Goal: Book appointment/travel/reservation

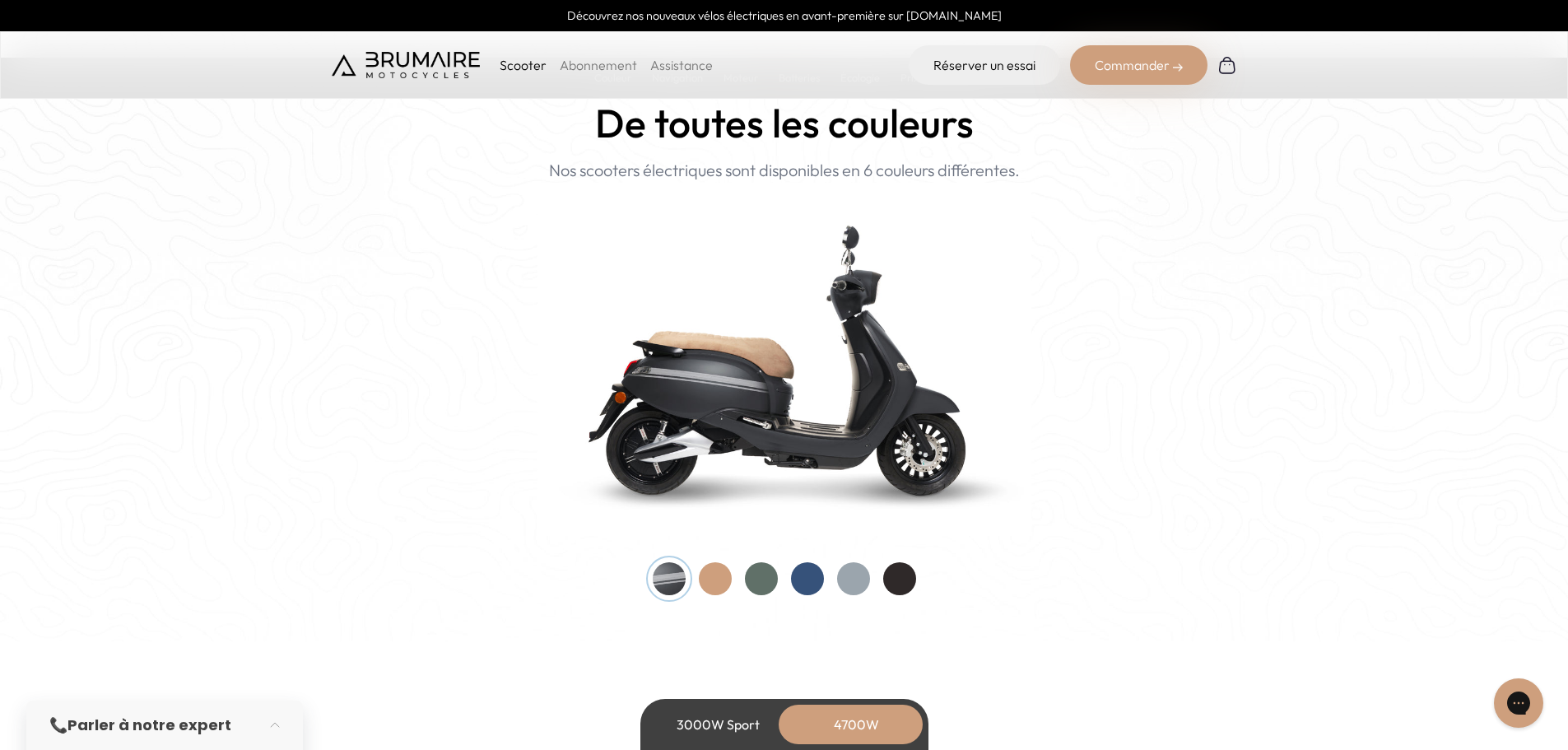
scroll to position [1564, 0]
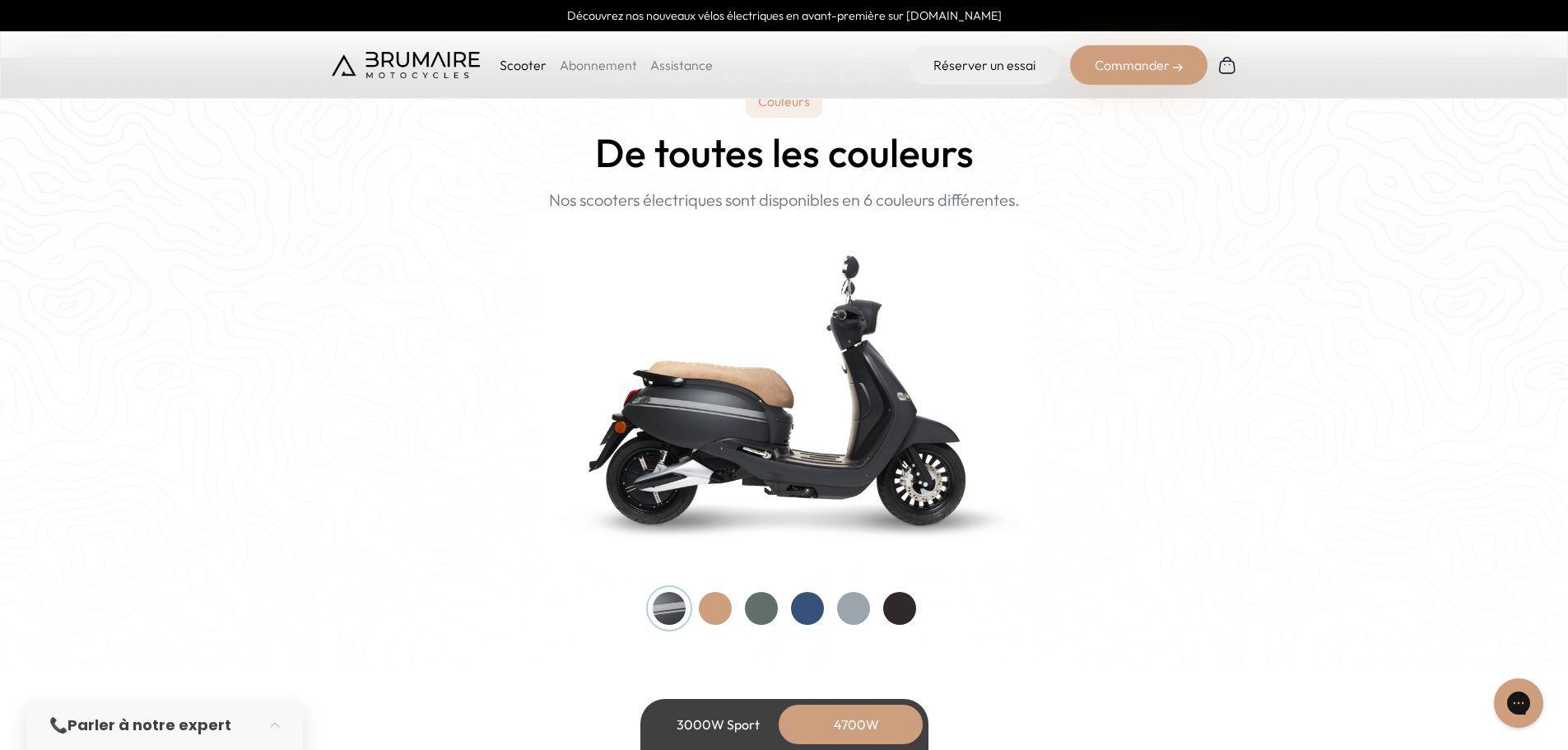
click at [729, 613] on div at bounding box center [715, 609] width 33 height 33
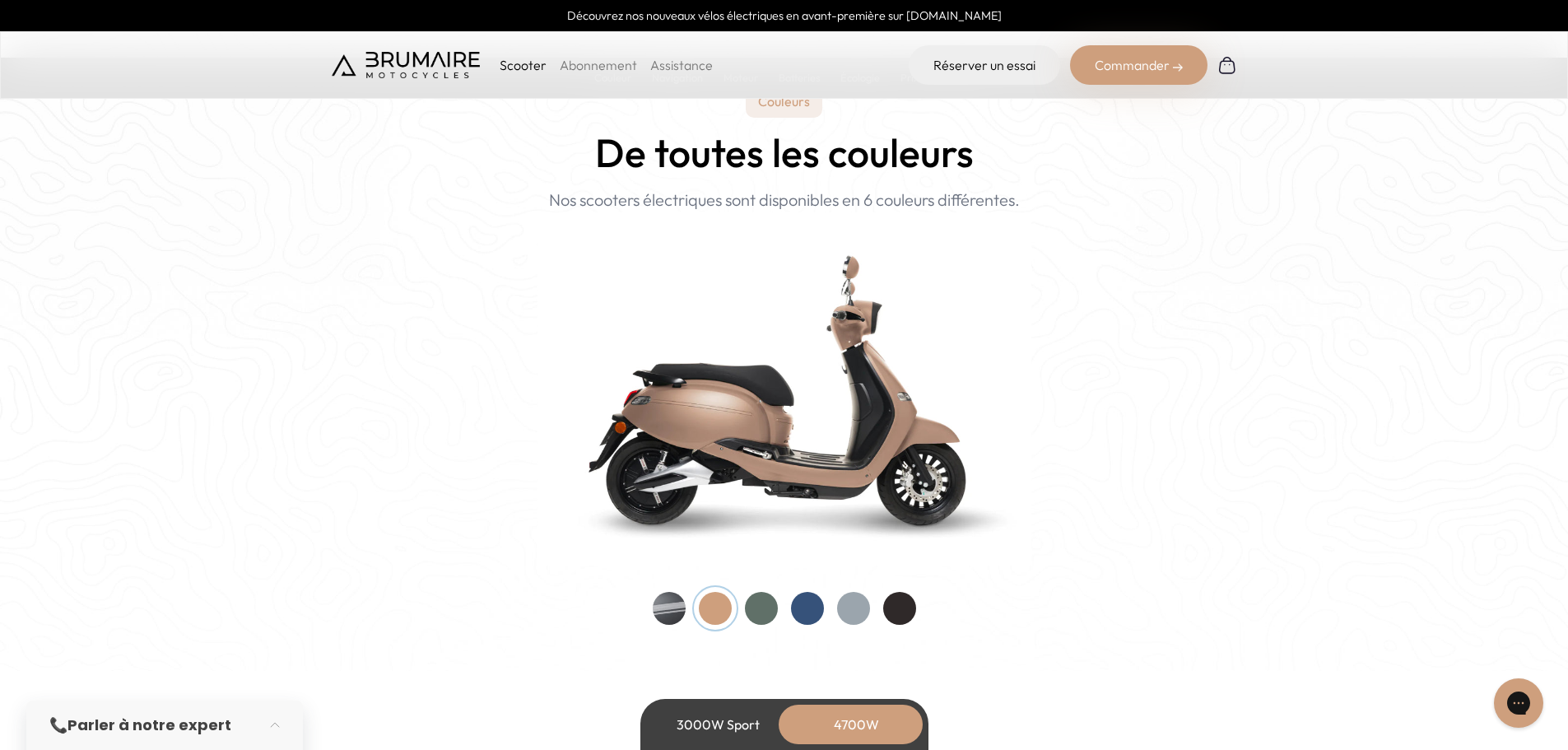
click at [753, 609] on div at bounding box center [762, 609] width 33 height 33
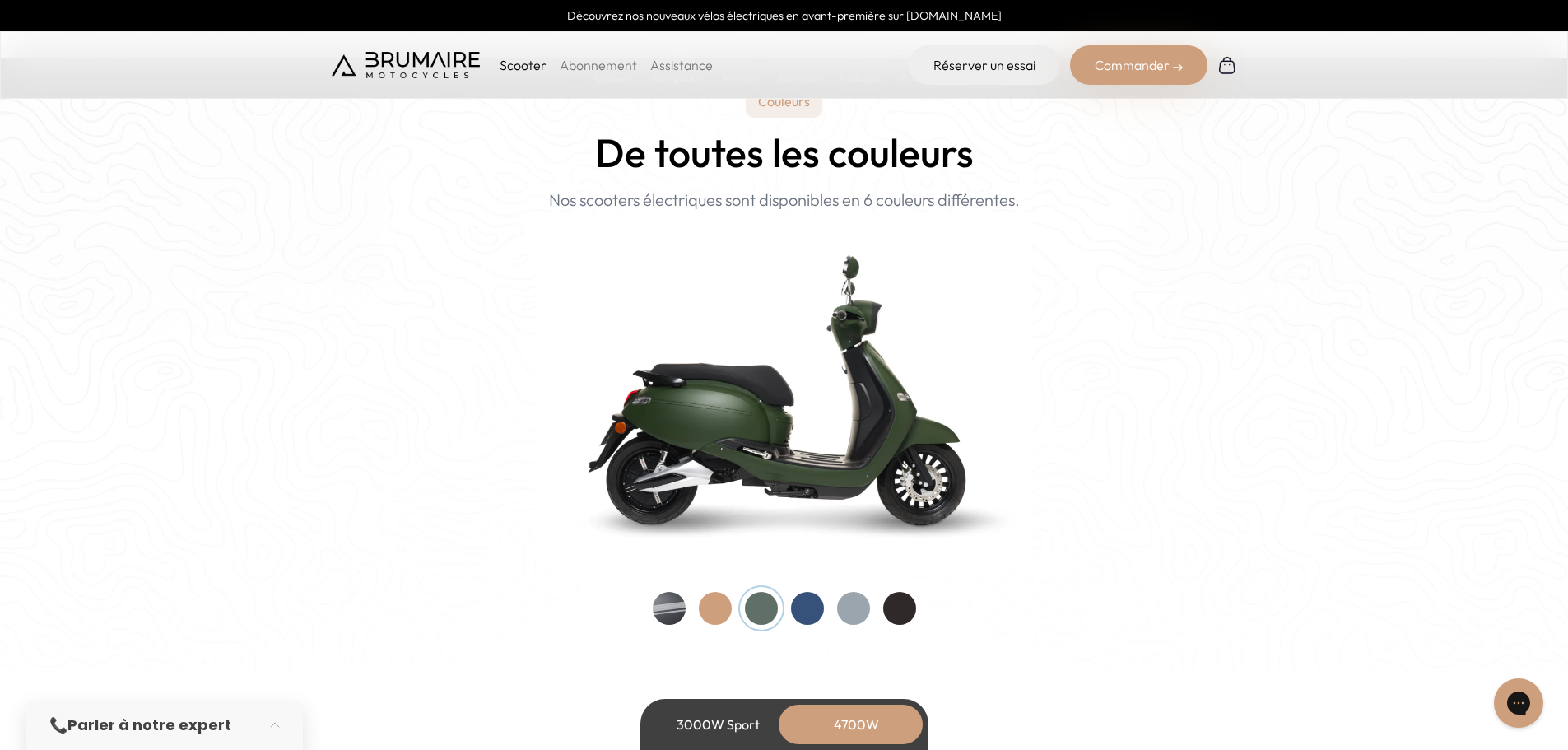
click at [804, 608] on div at bounding box center [808, 609] width 33 height 33
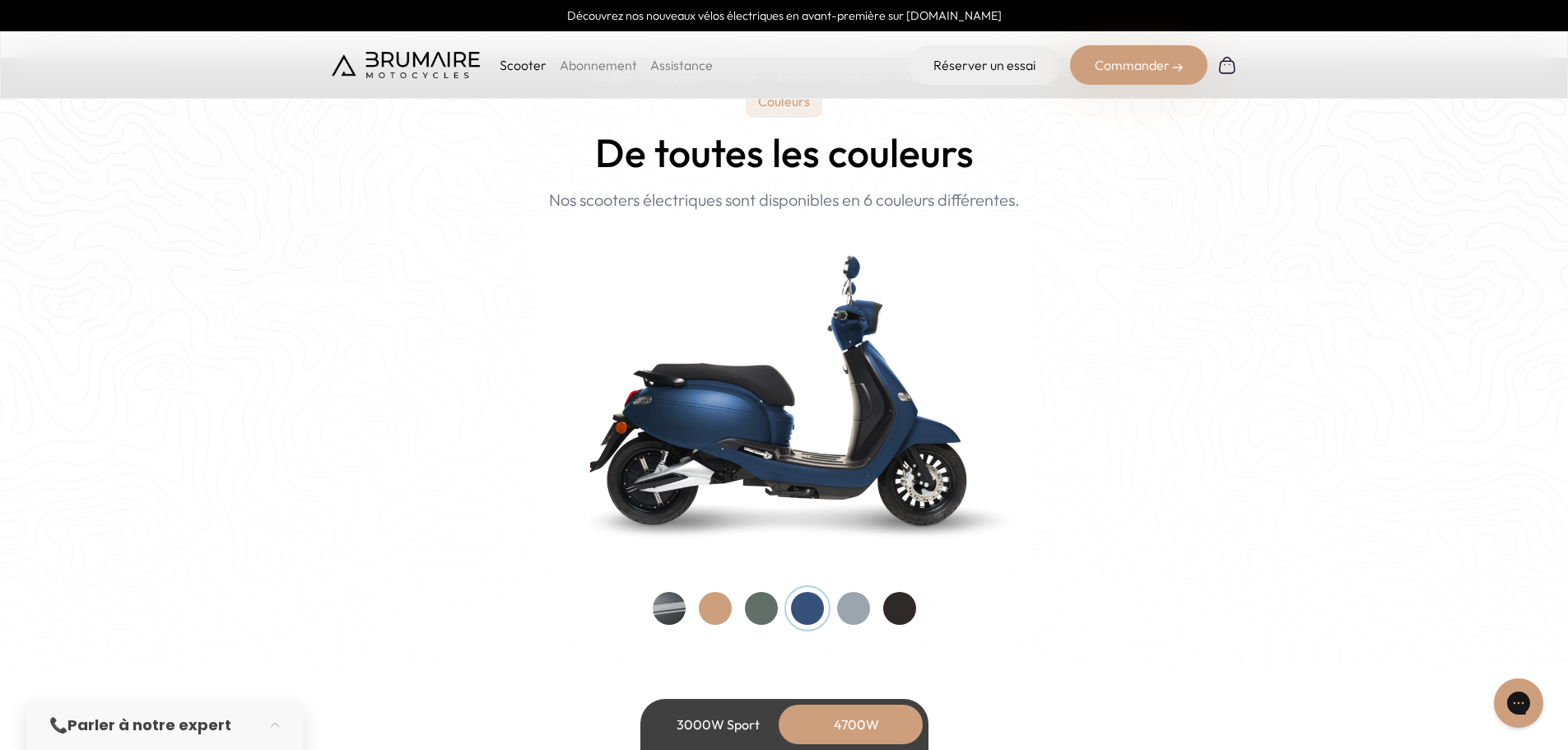
click at [861, 608] on div at bounding box center [854, 609] width 33 height 33
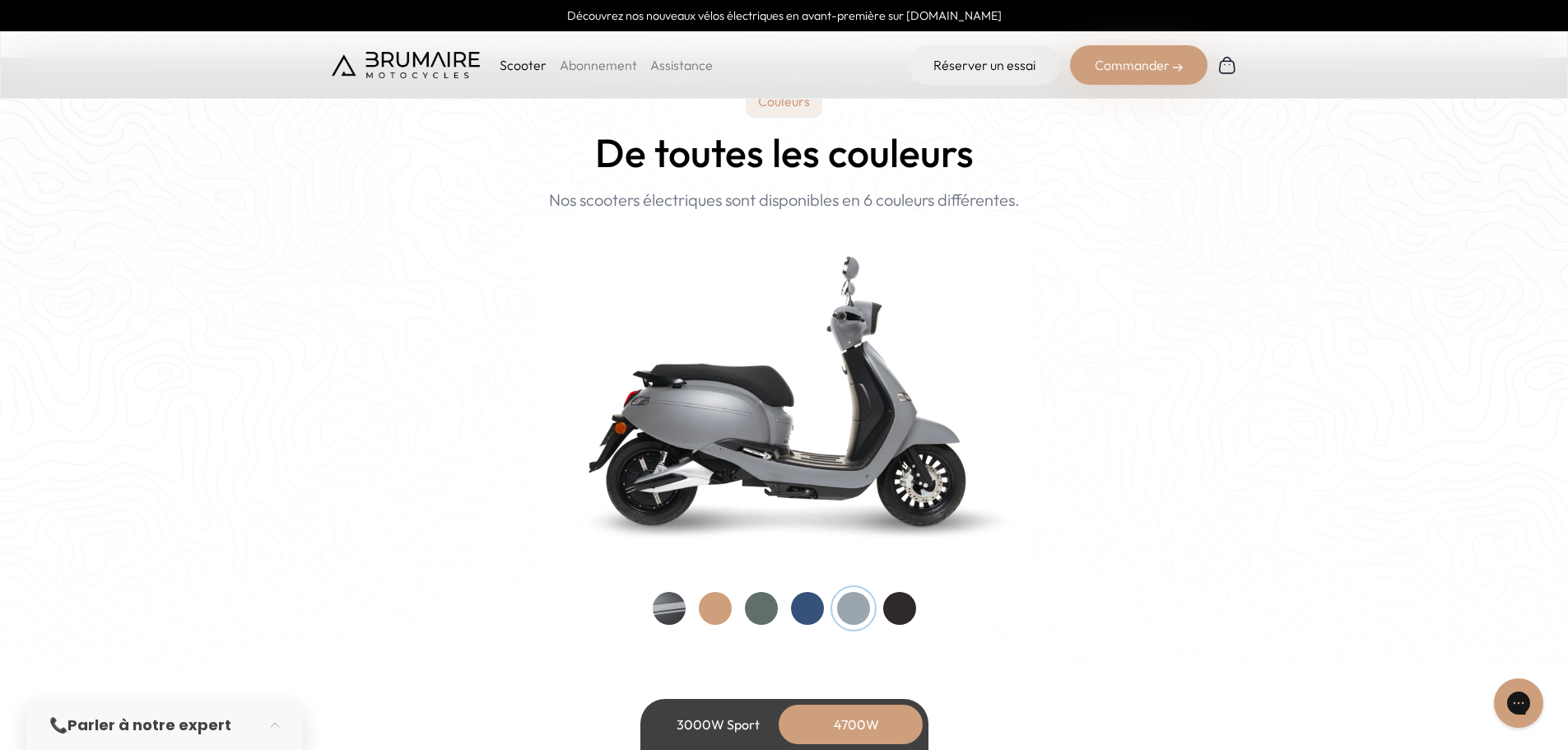
click at [900, 614] on div at bounding box center [900, 609] width 33 height 33
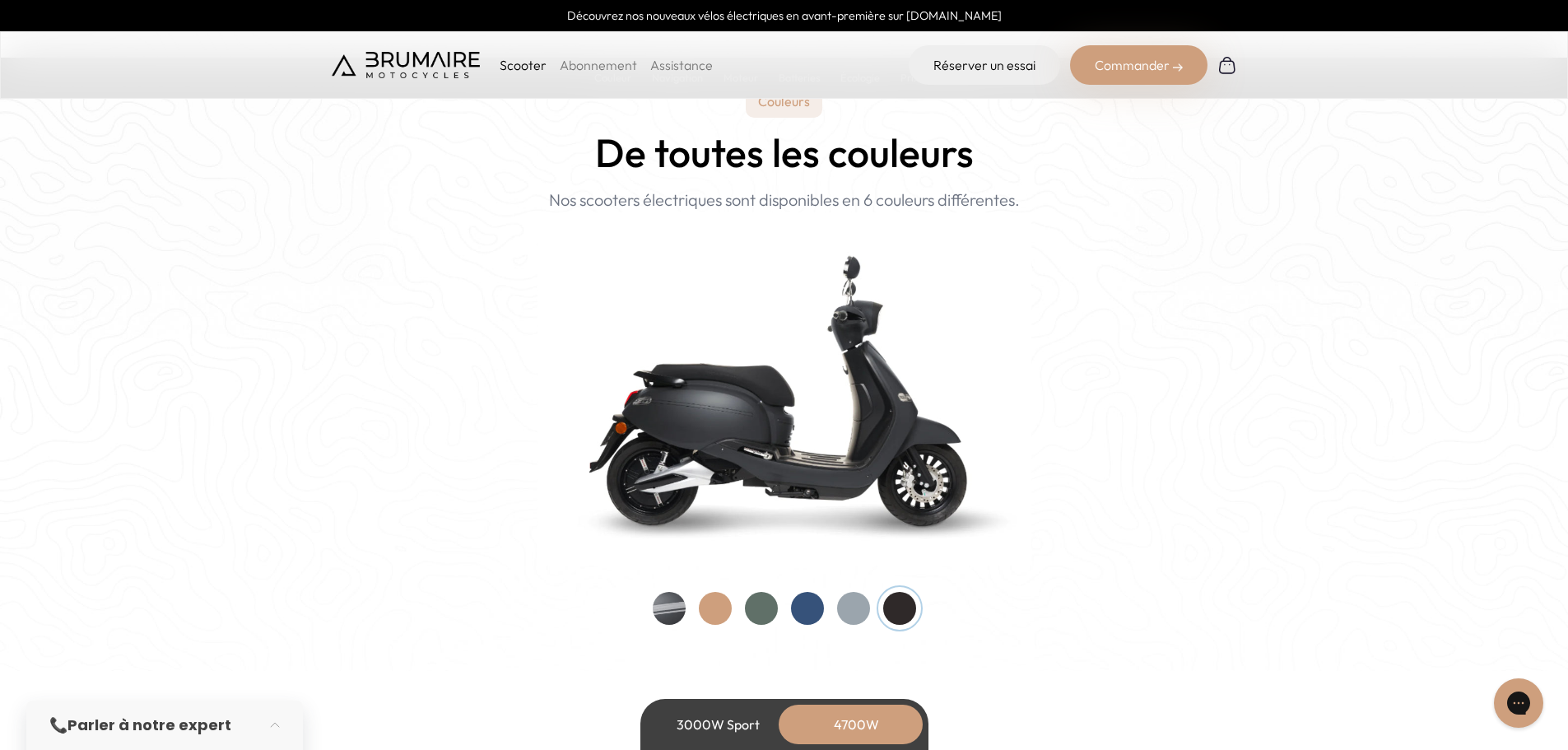
click at [660, 612] on div at bounding box center [669, 609] width 33 height 33
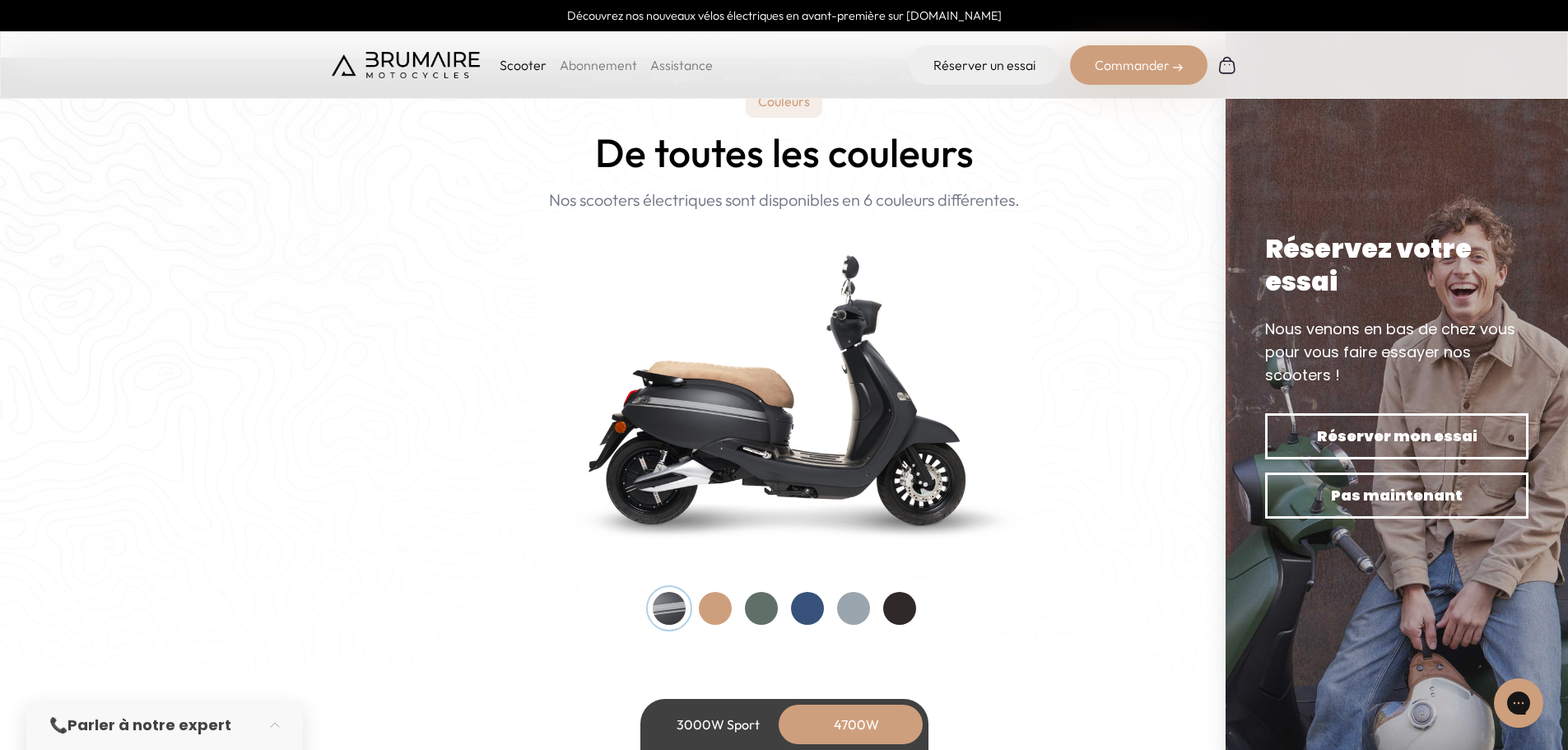
click at [729, 608] on div at bounding box center [715, 609] width 33 height 33
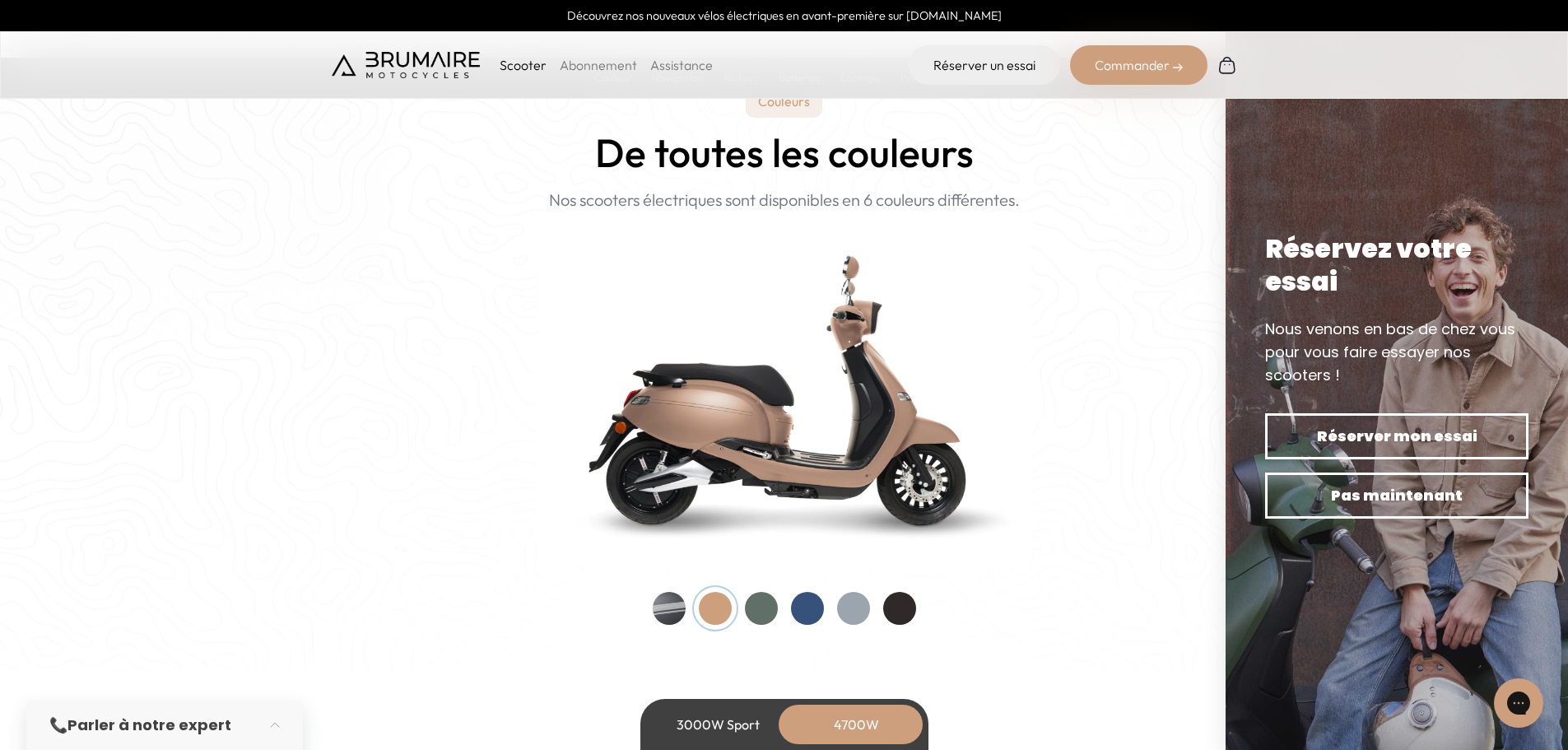
click at [757, 608] on div at bounding box center [762, 609] width 33 height 33
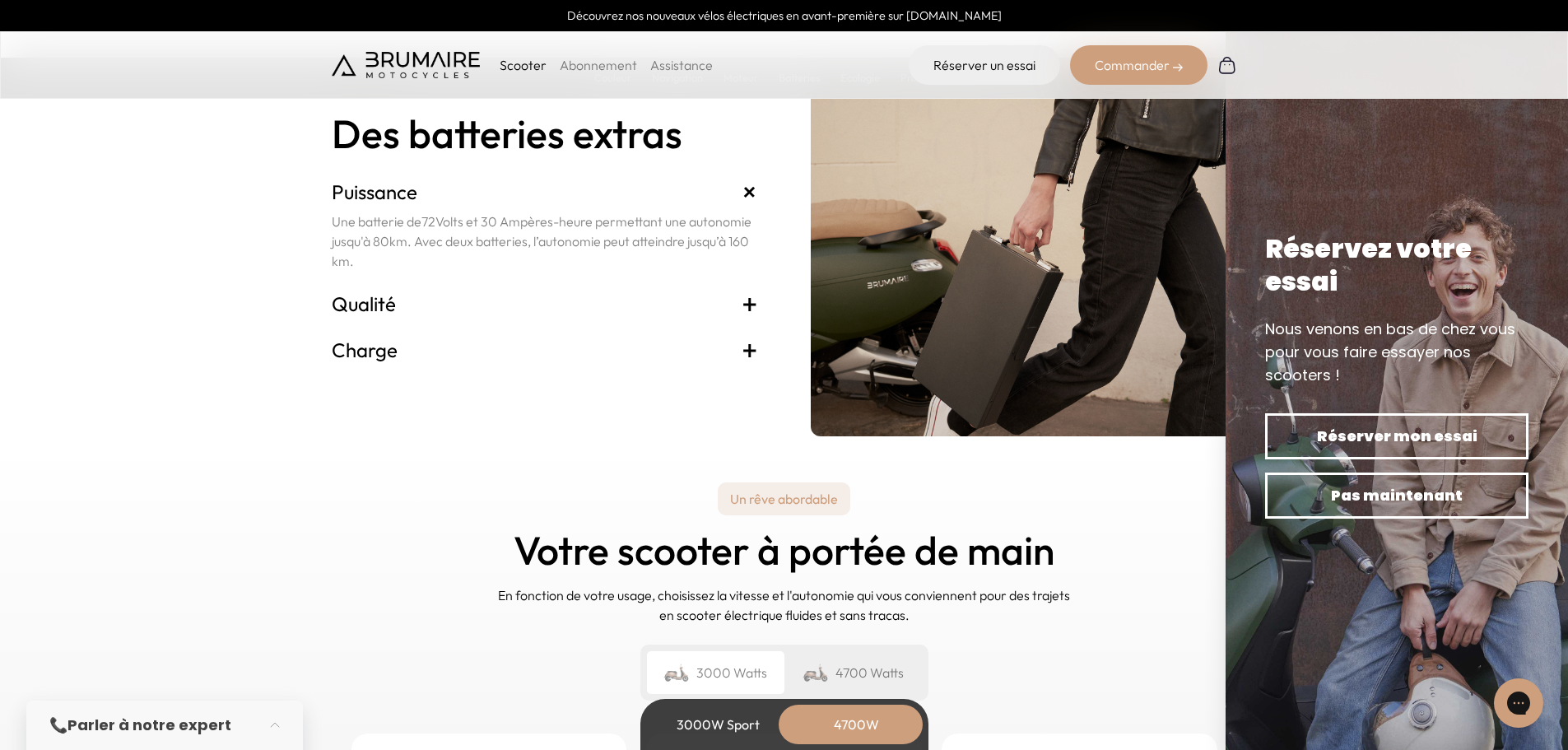
scroll to position [3541, 0]
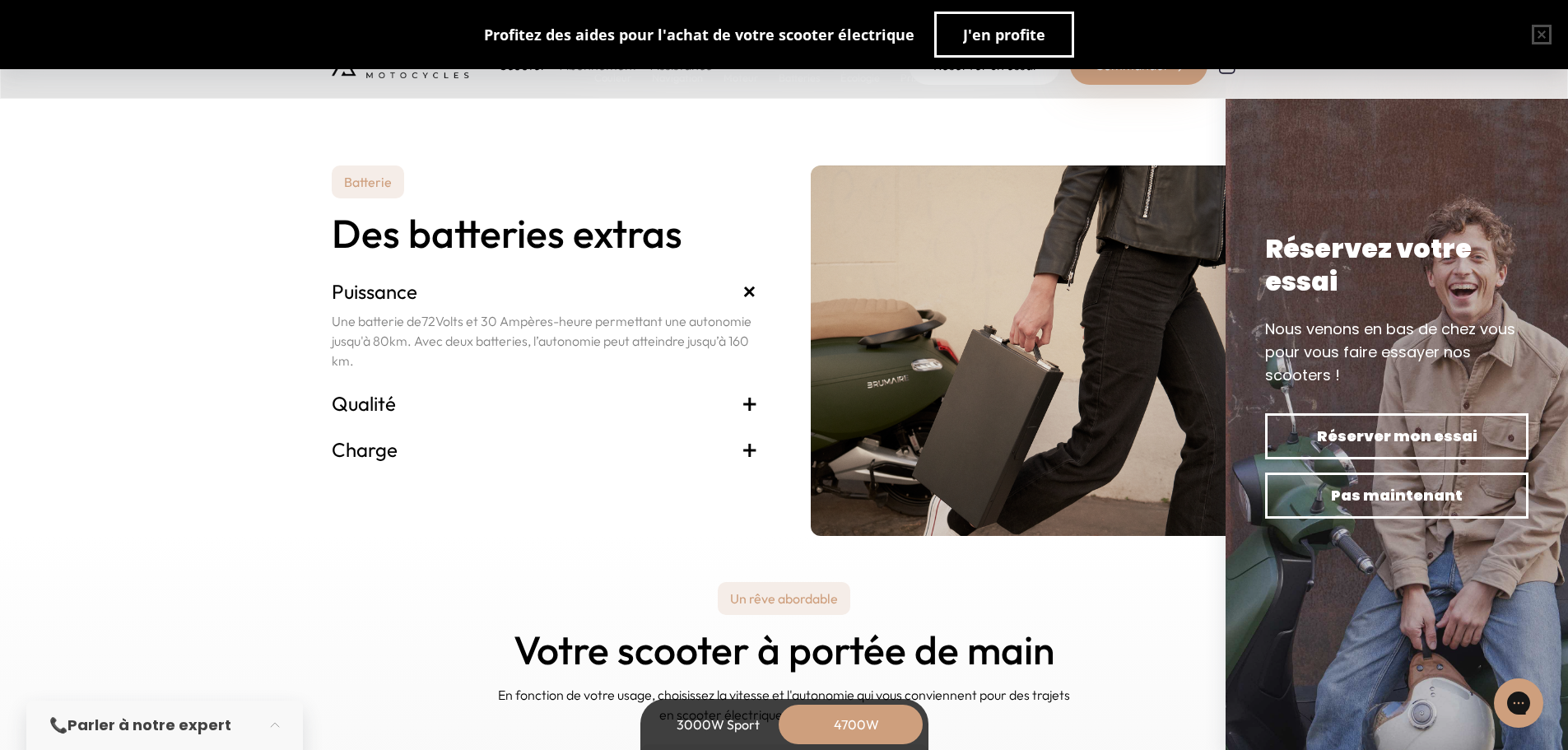
click at [749, 409] on span "+" at bounding box center [750, 404] width 16 height 26
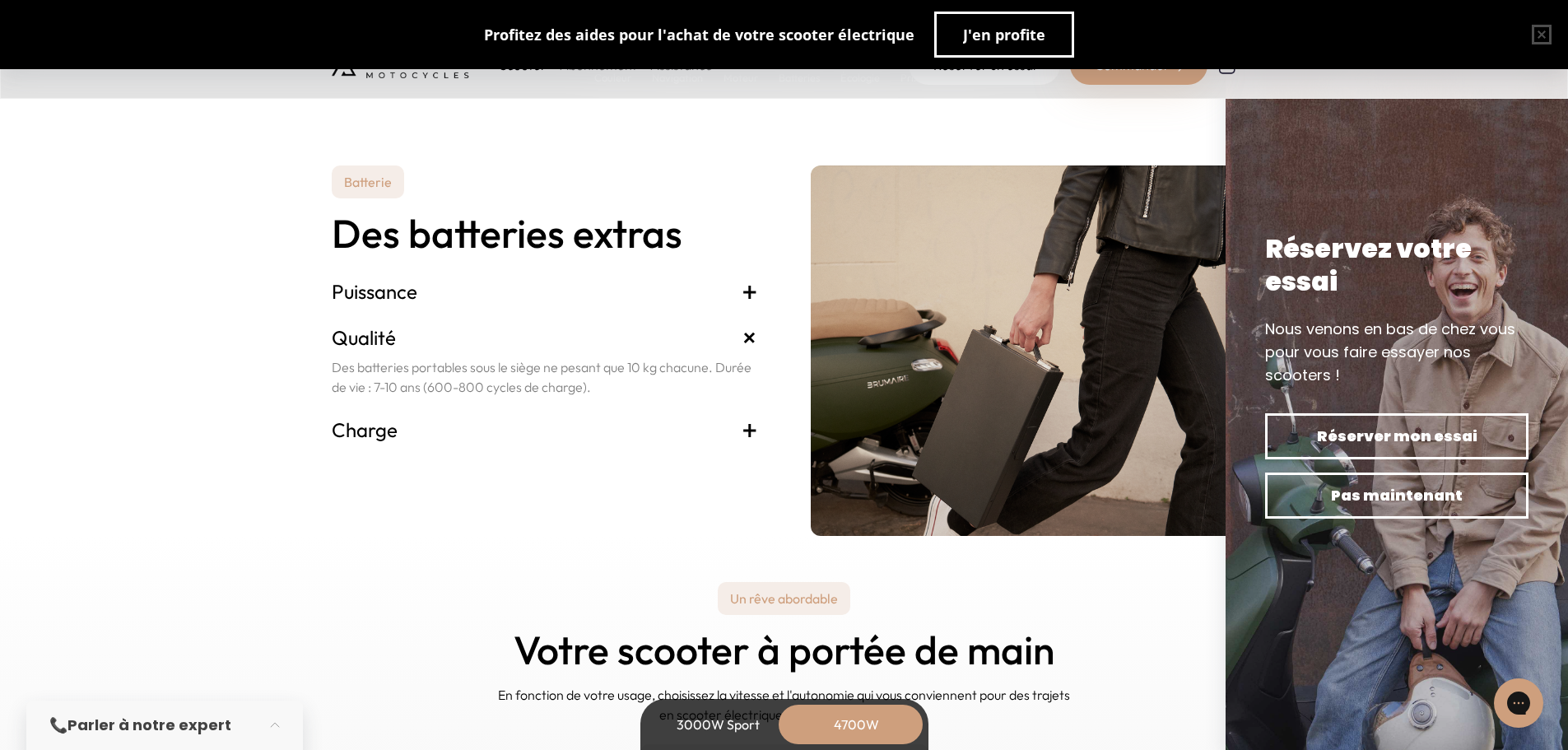
click at [750, 428] on span "+" at bounding box center [750, 430] width 16 height 26
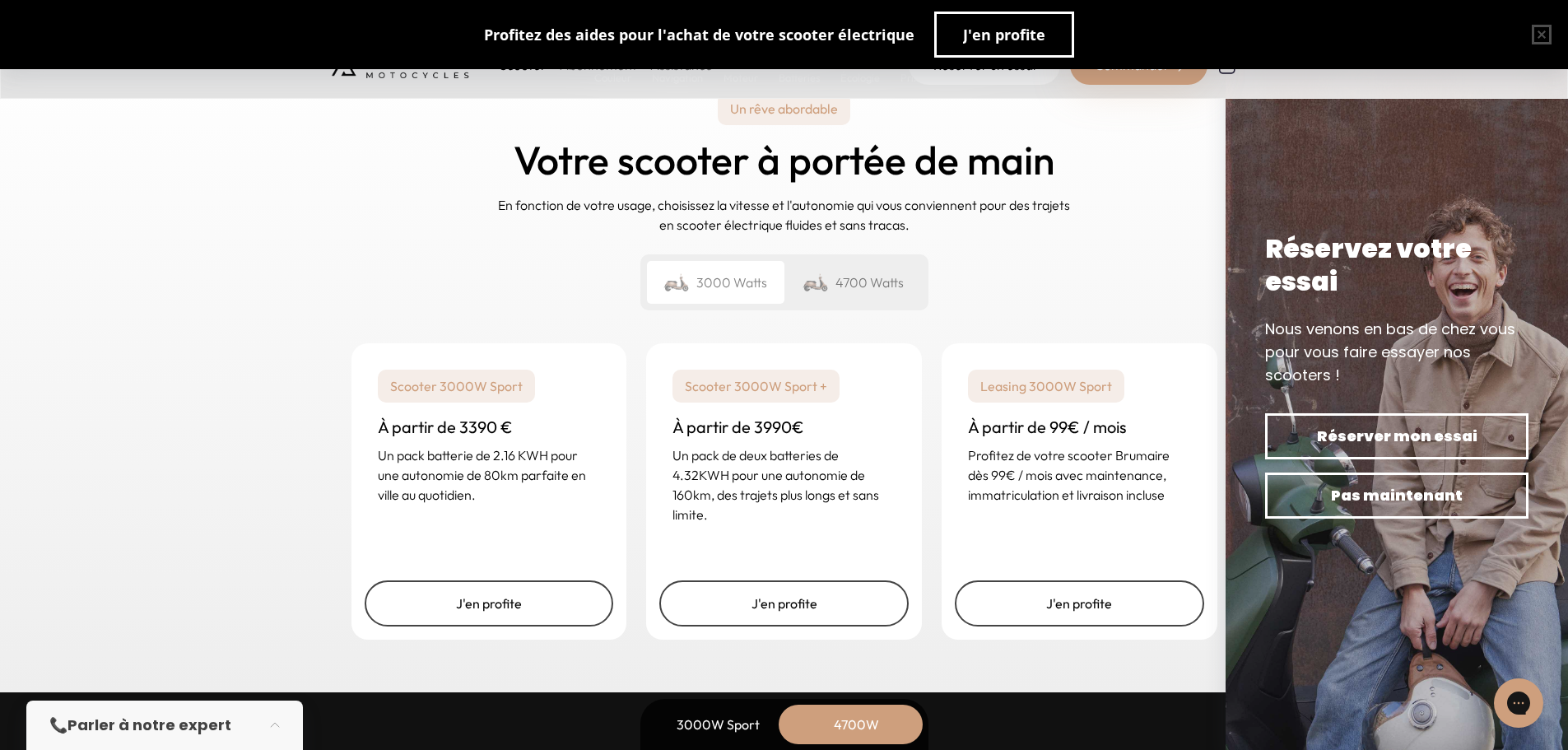
scroll to position [4035, 0]
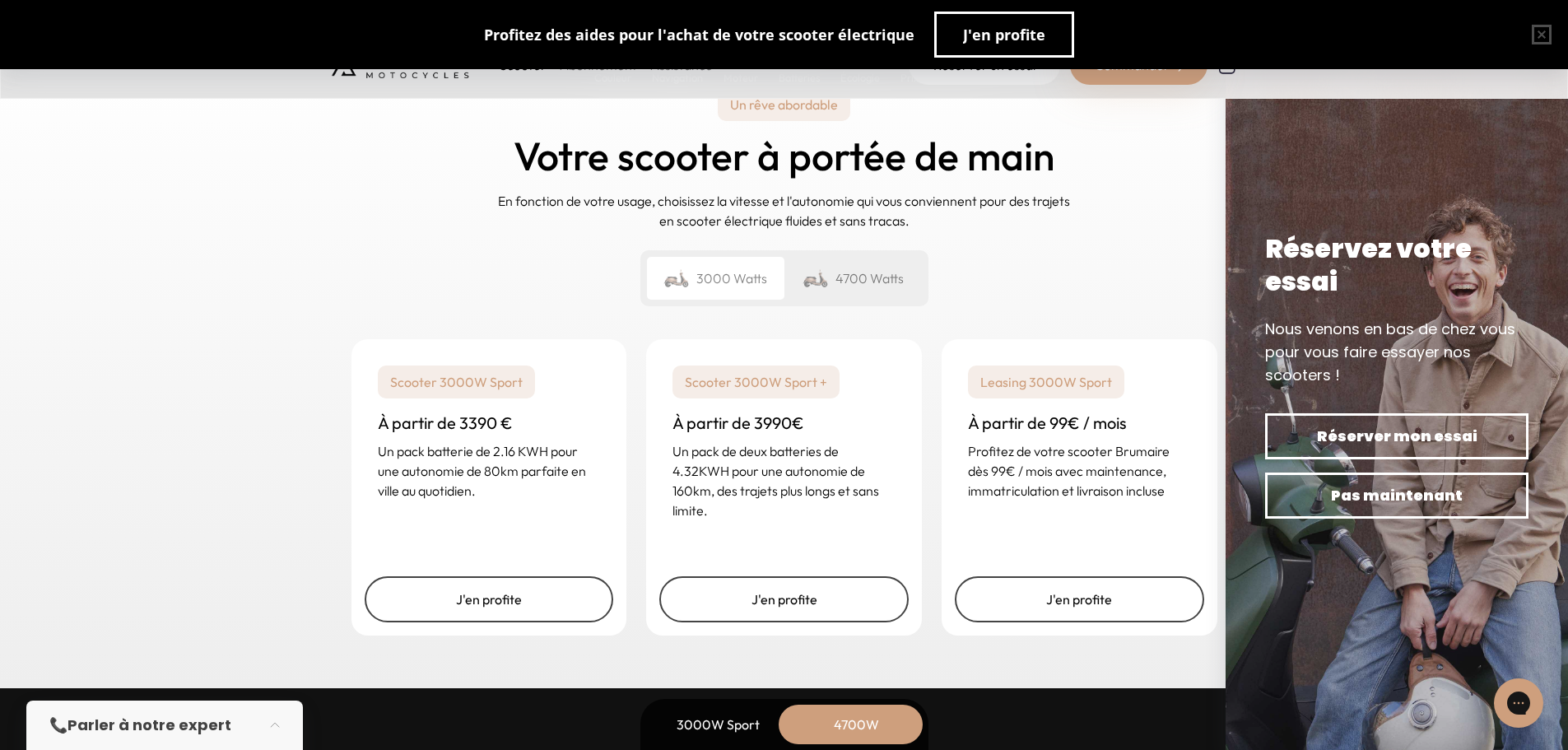
click at [856, 278] on div "4700 Watts" at bounding box center [853, 278] width 137 height 43
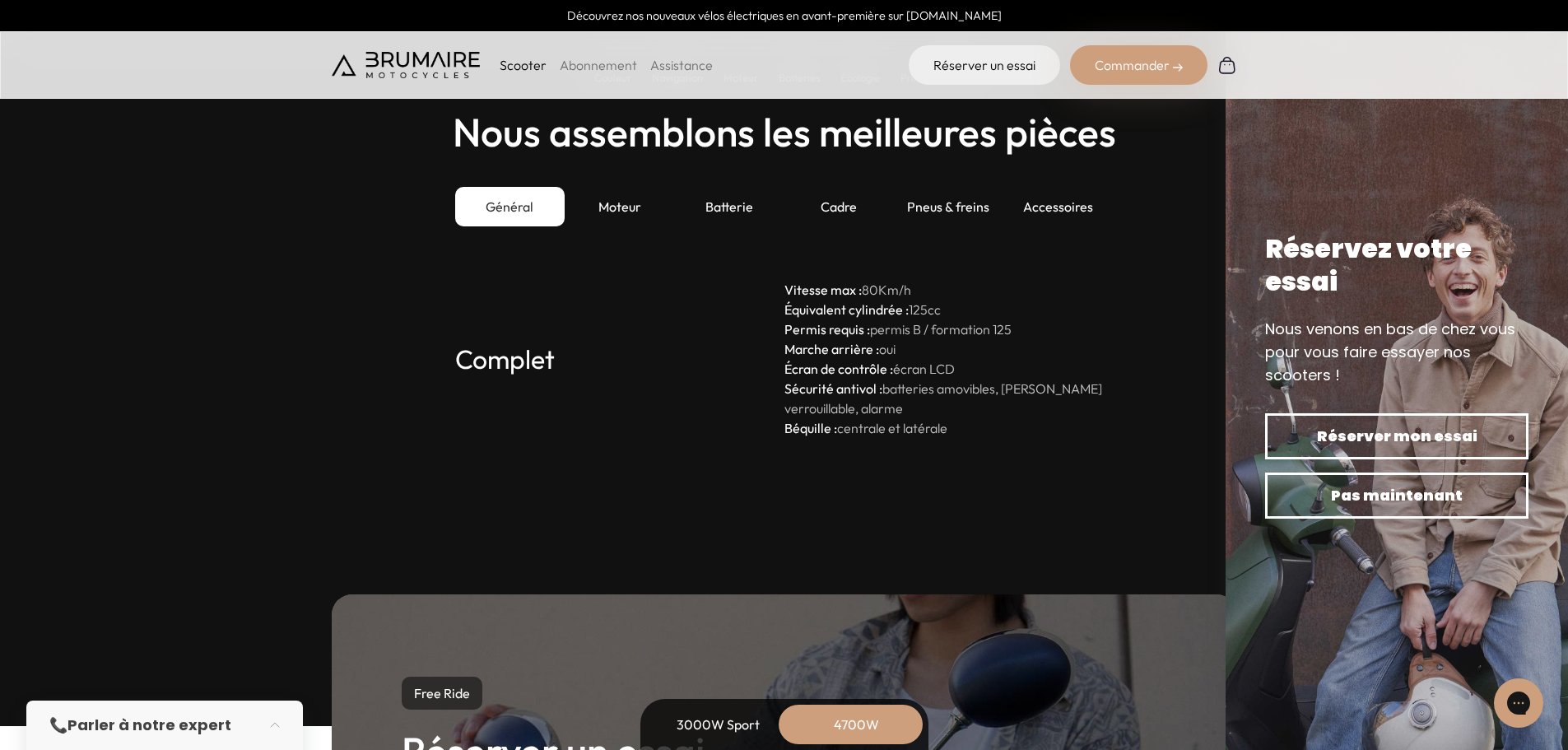
scroll to position [4694, 0]
click at [622, 214] on div "Moteur" at bounding box center [620, 208] width 109 height 40
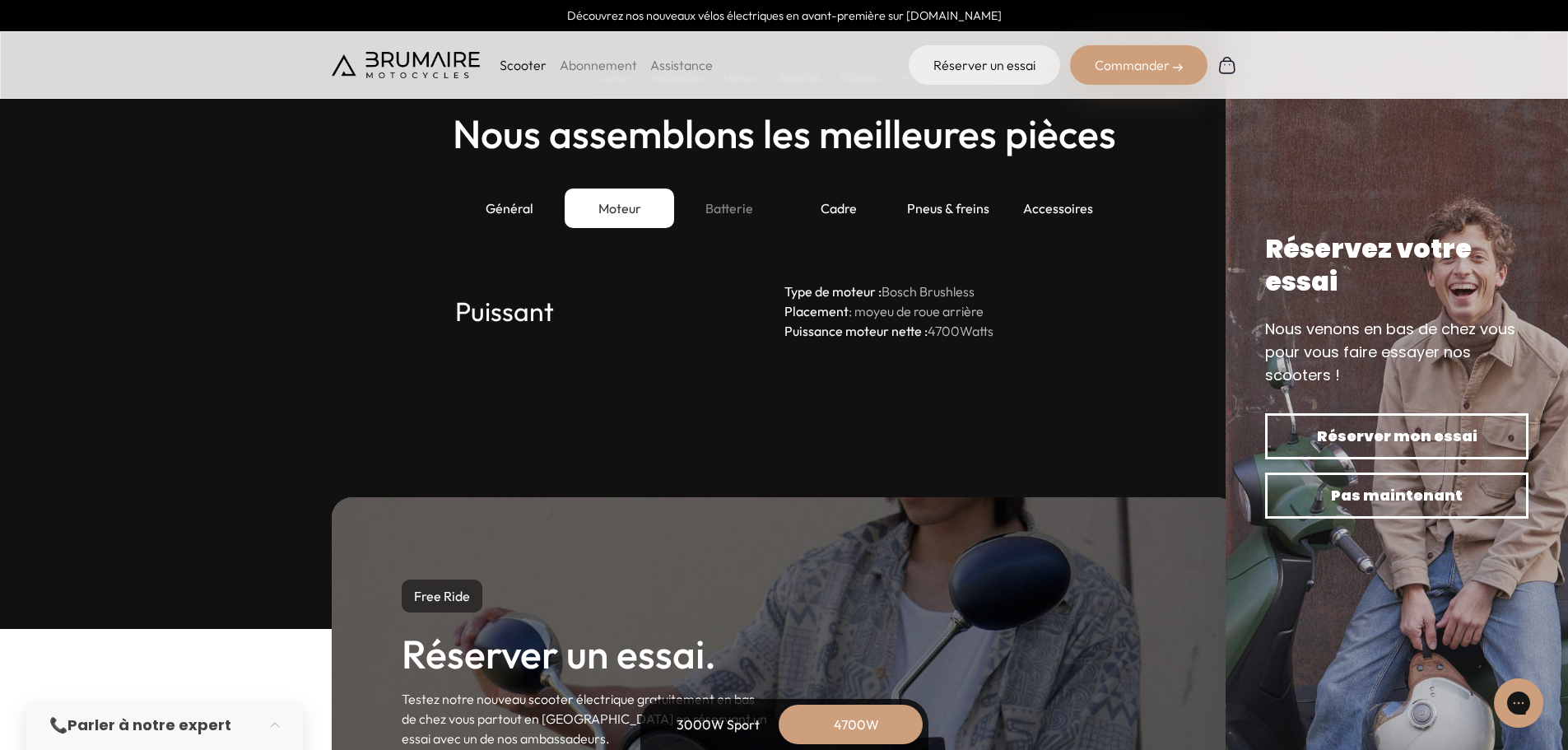
click at [687, 202] on div "Batterie" at bounding box center [729, 208] width 109 height 40
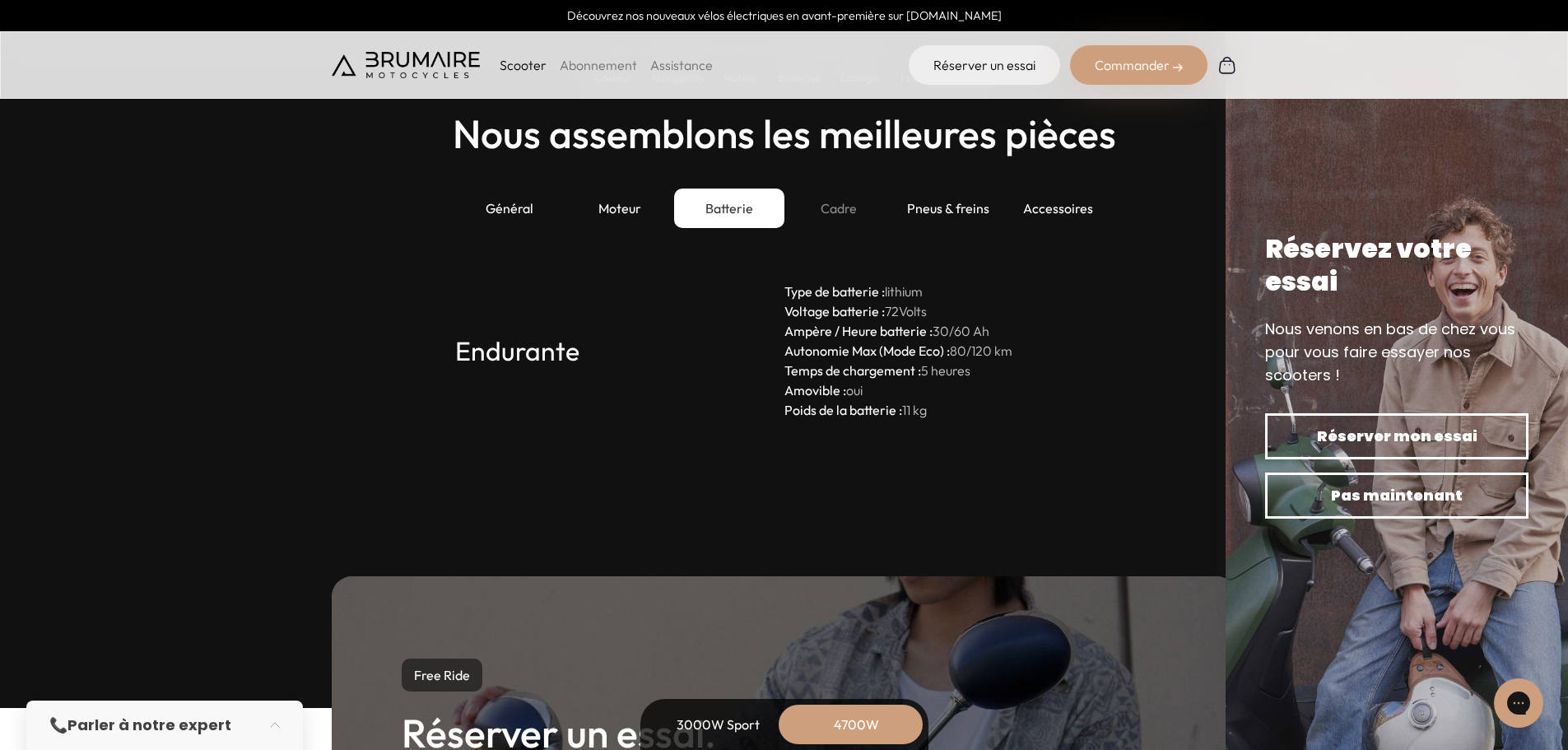
click at [804, 194] on div "Cadre" at bounding box center [839, 208] width 109 height 40
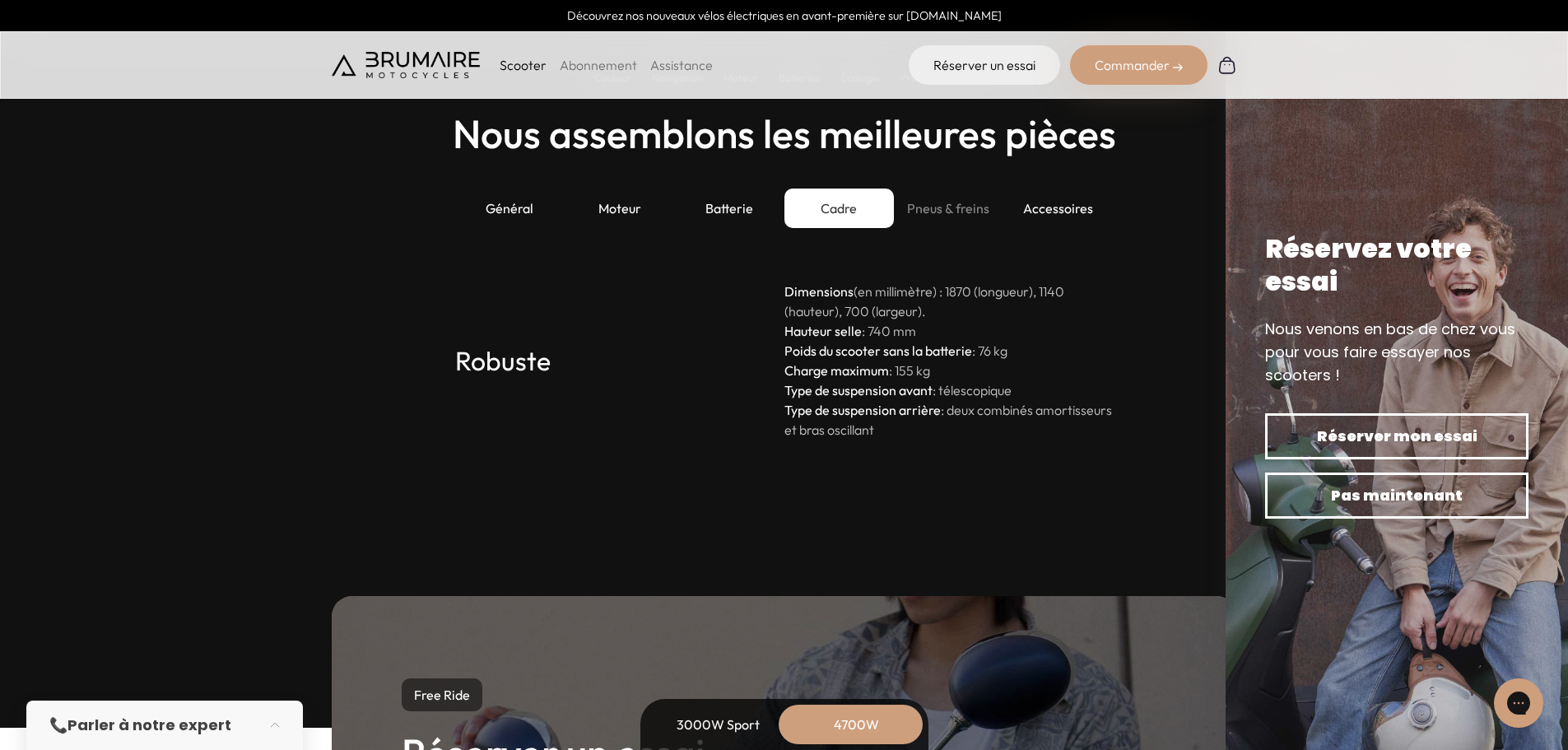
click at [943, 203] on div "Pneus & freins" at bounding box center [948, 208] width 109 height 40
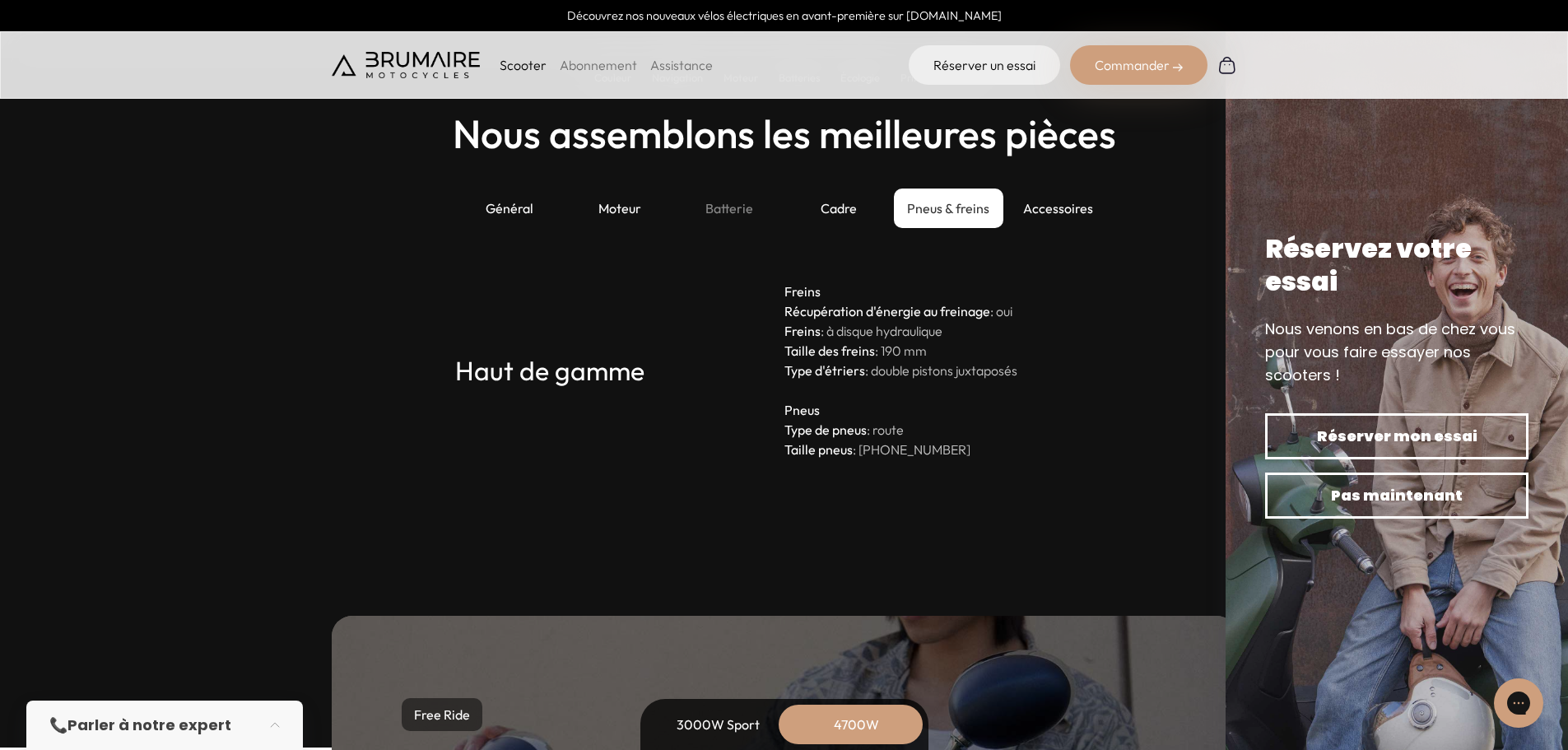
click at [715, 216] on div "Batterie" at bounding box center [729, 208] width 109 height 40
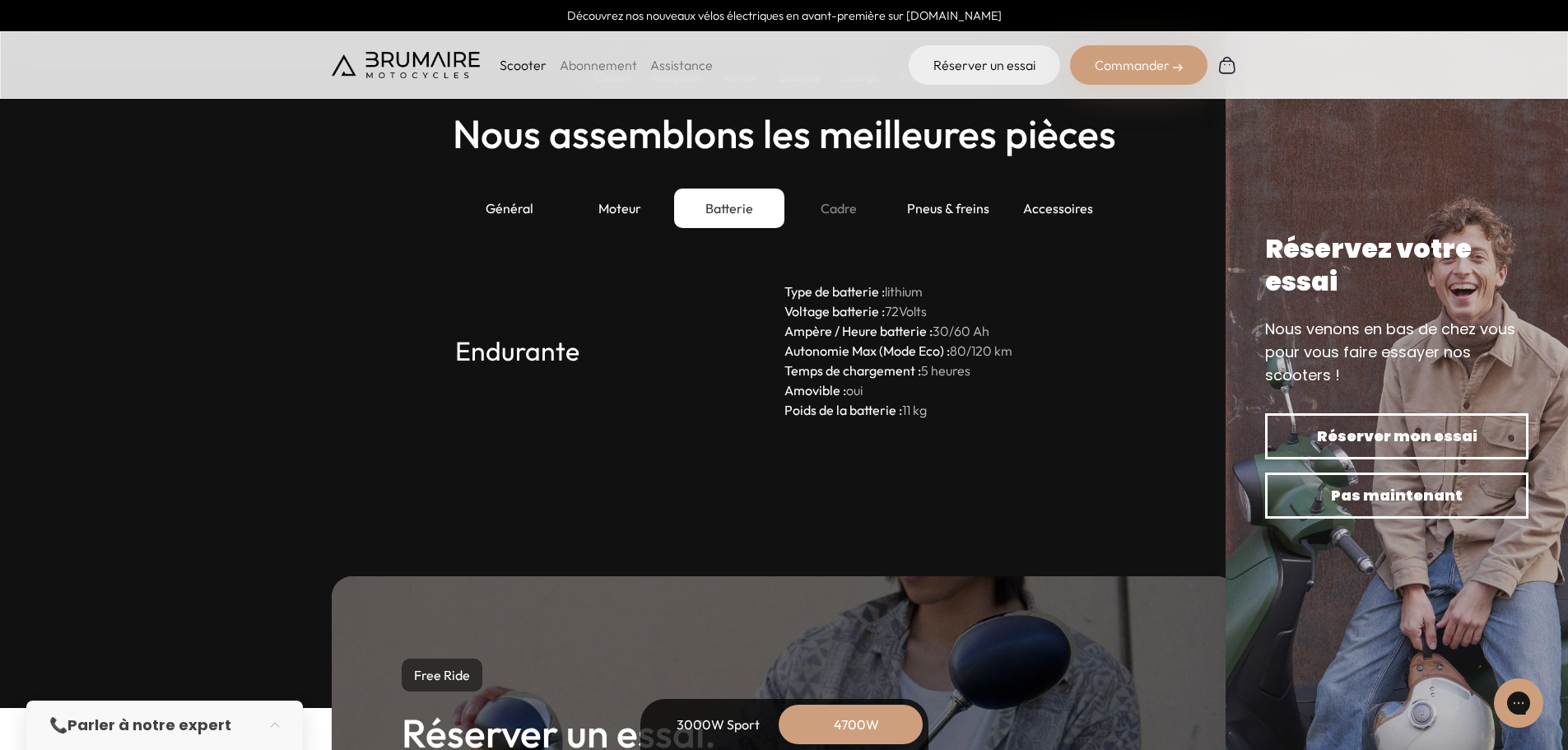
click at [854, 208] on div "Cadre" at bounding box center [839, 208] width 109 height 40
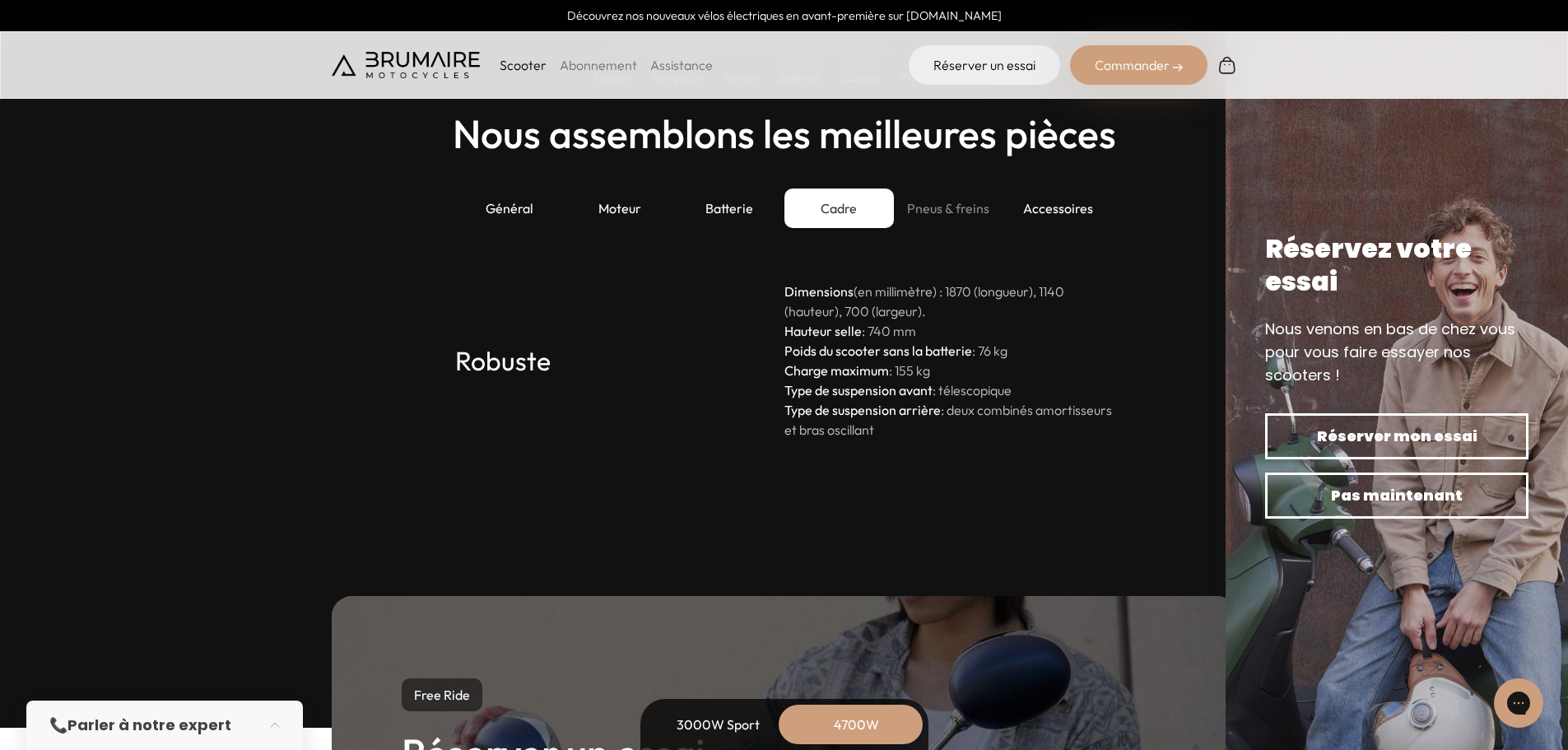
click at [955, 201] on div "Pneus & freins" at bounding box center [948, 208] width 109 height 40
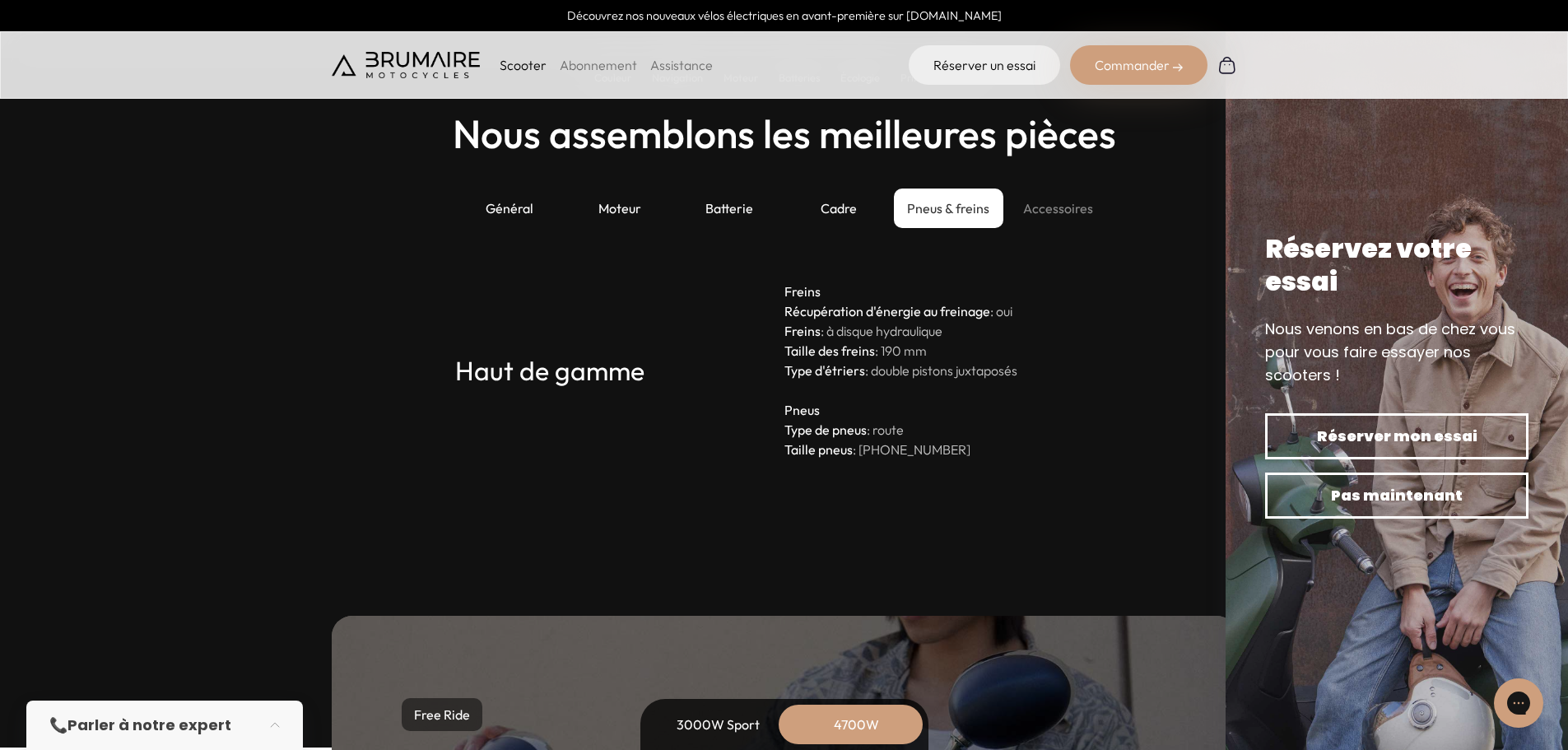
click at [1053, 199] on div "Accessoires" at bounding box center [1058, 208] width 109 height 40
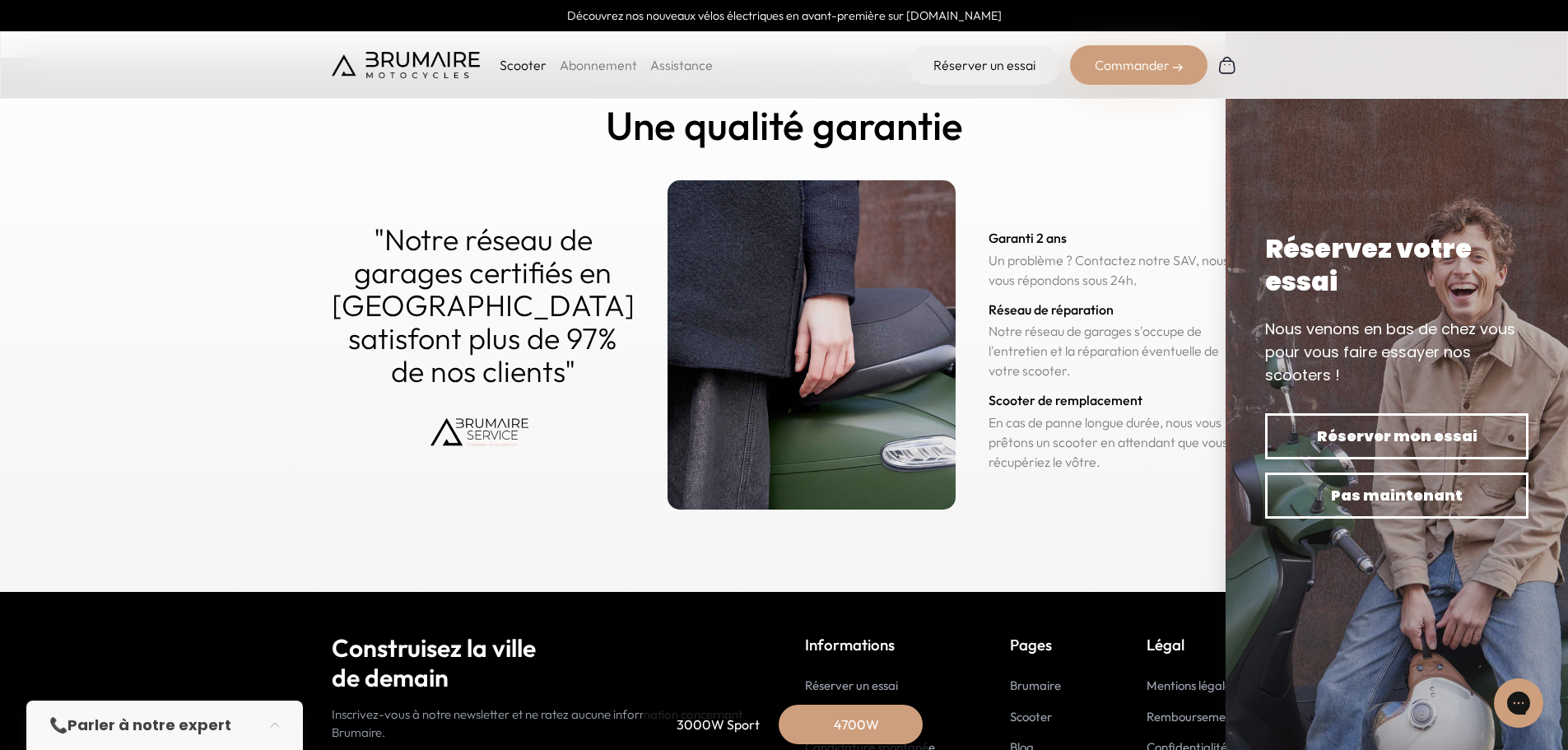
scroll to position [8084, 0]
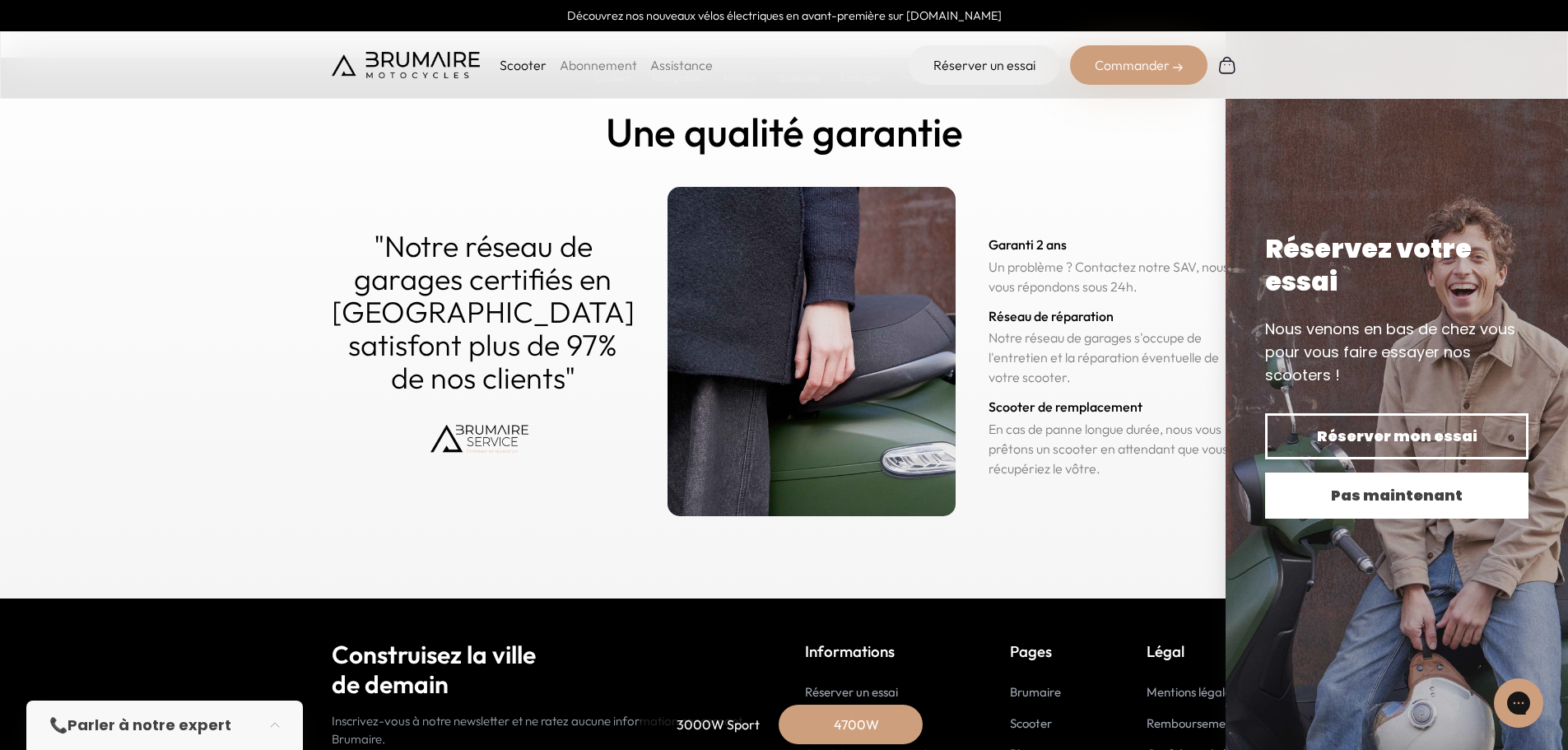
click at [1269, 482] on button "Pas maintenant" at bounding box center [1397, 496] width 264 height 46
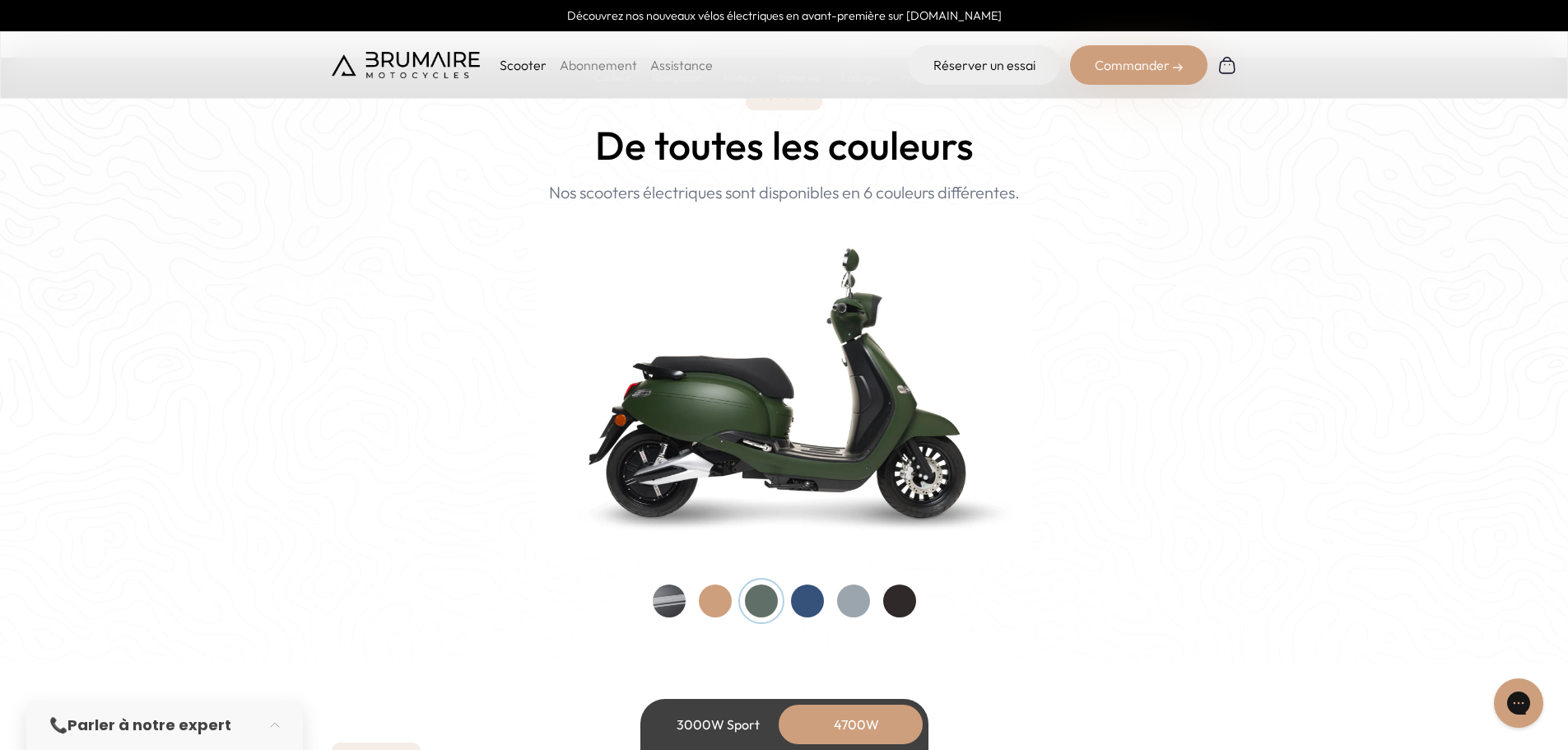
scroll to position [1579, 0]
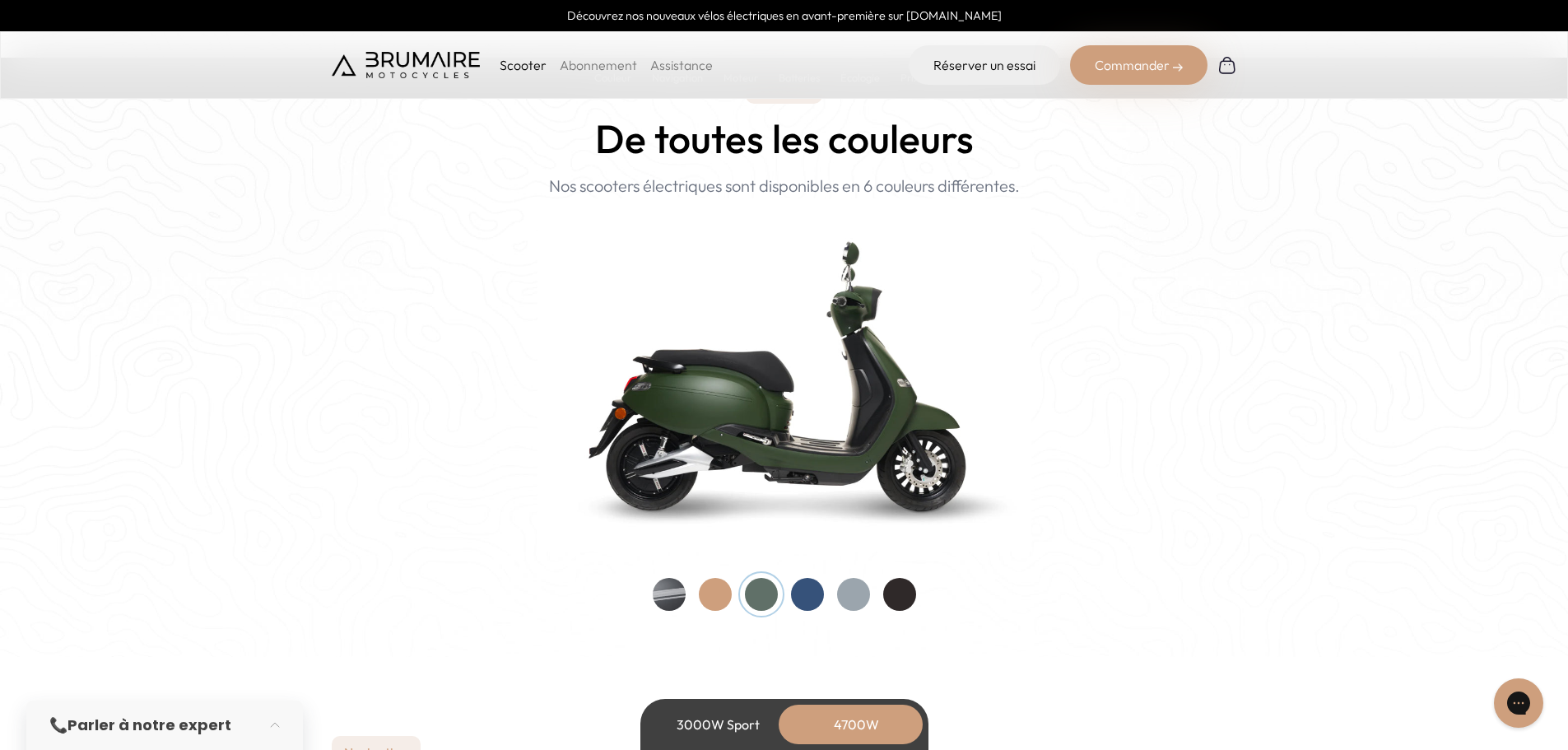
click at [817, 599] on div at bounding box center [808, 595] width 33 height 33
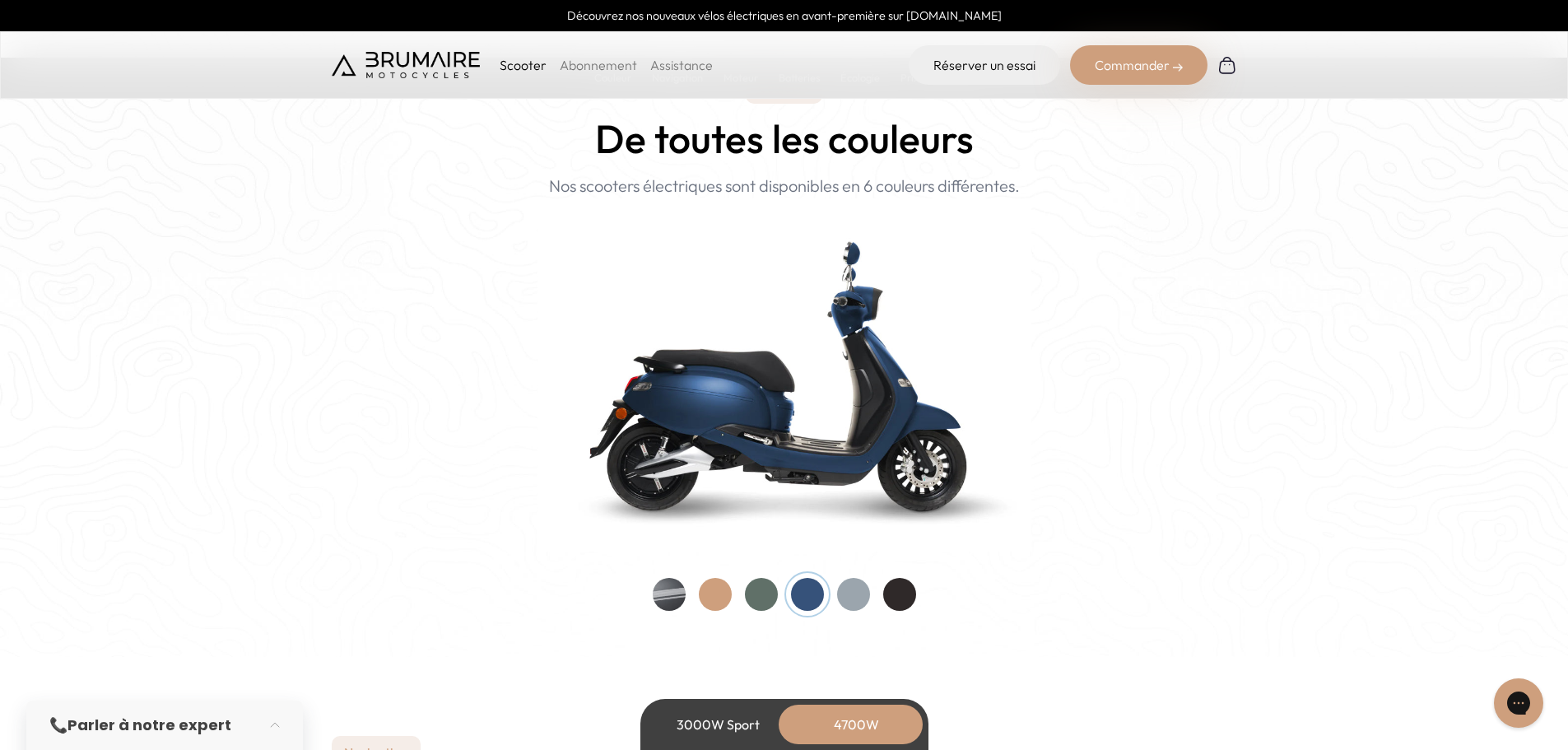
click at [828, 470] on img at bounding box center [784, 375] width 494 height 353
click at [857, 582] on div at bounding box center [854, 595] width 33 height 33
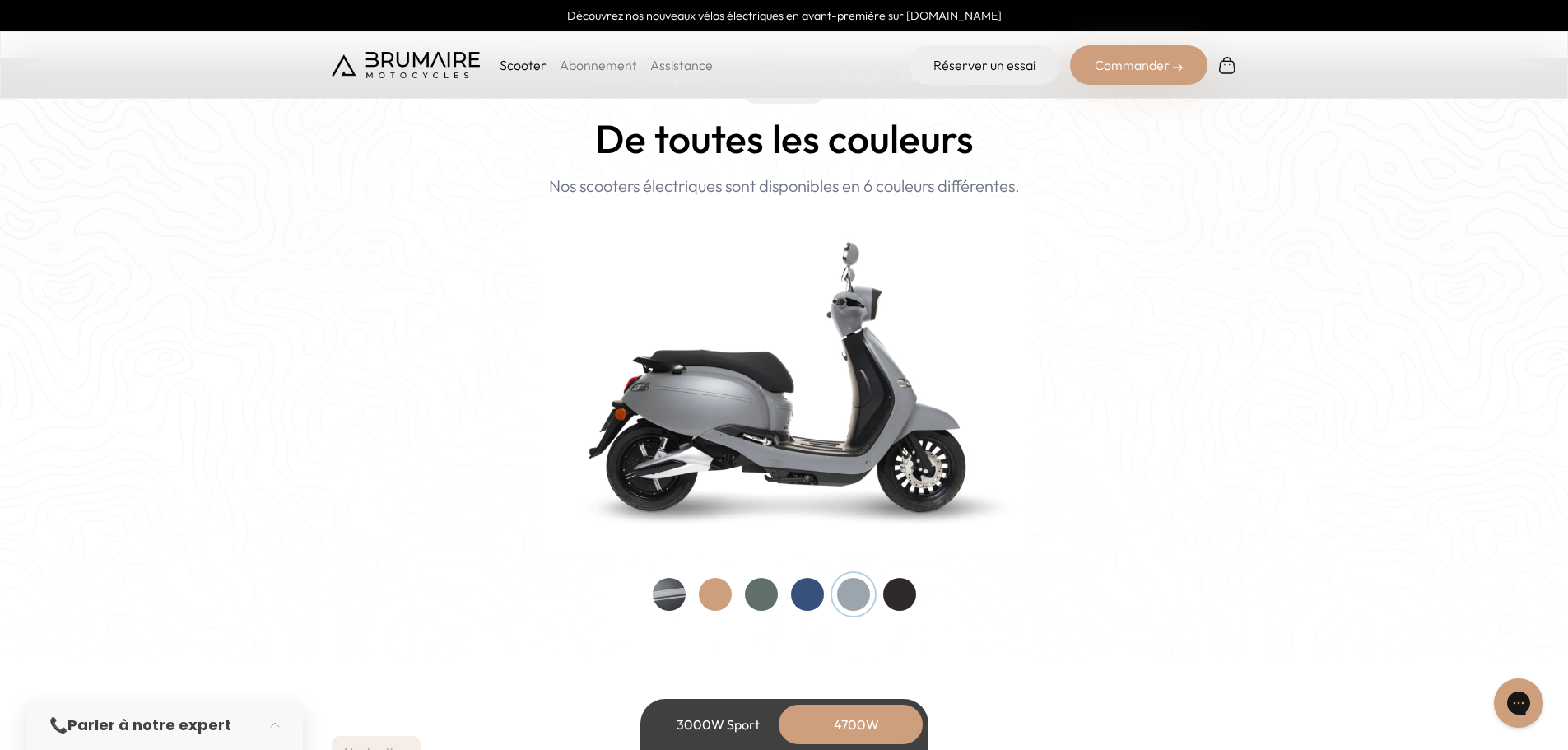
click at [912, 584] on div at bounding box center [900, 595] width 33 height 33
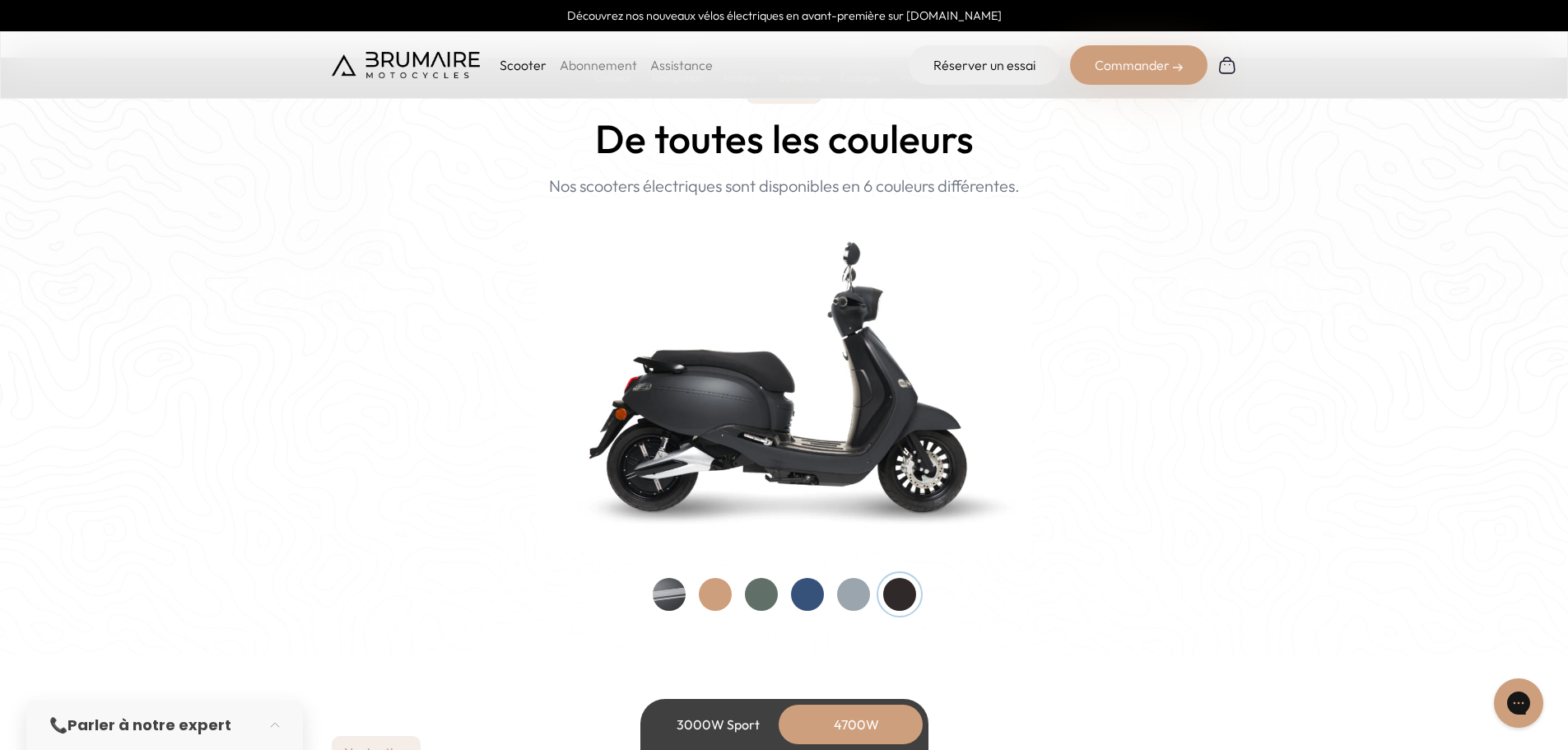
click at [764, 593] on div at bounding box center [762, 595] width 33 height 33
click at [725, 597] on div at bounding box center [715, 595] width 33 height 33
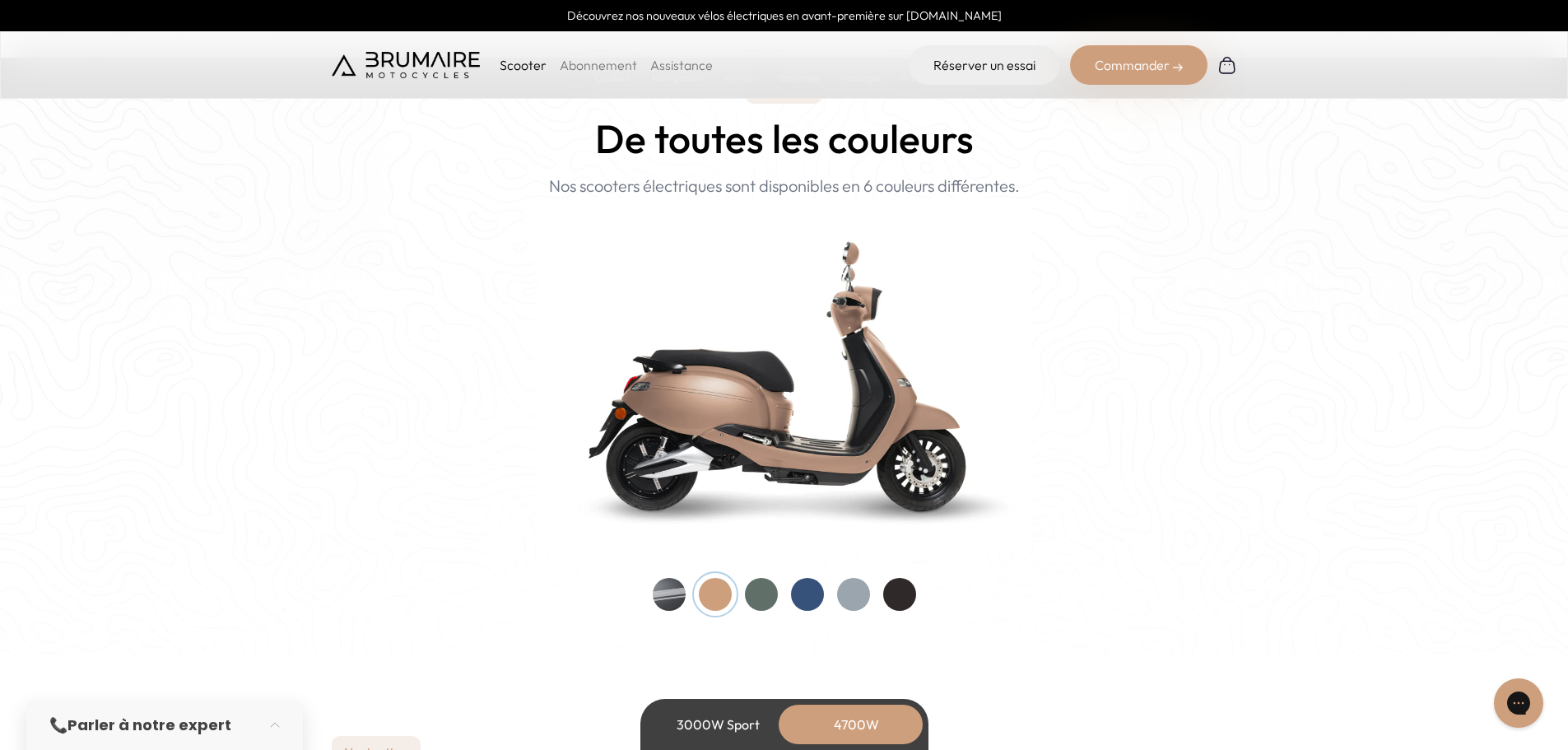
click at [671, 595] on div at bounding box center [669, 595] width 33 height 33
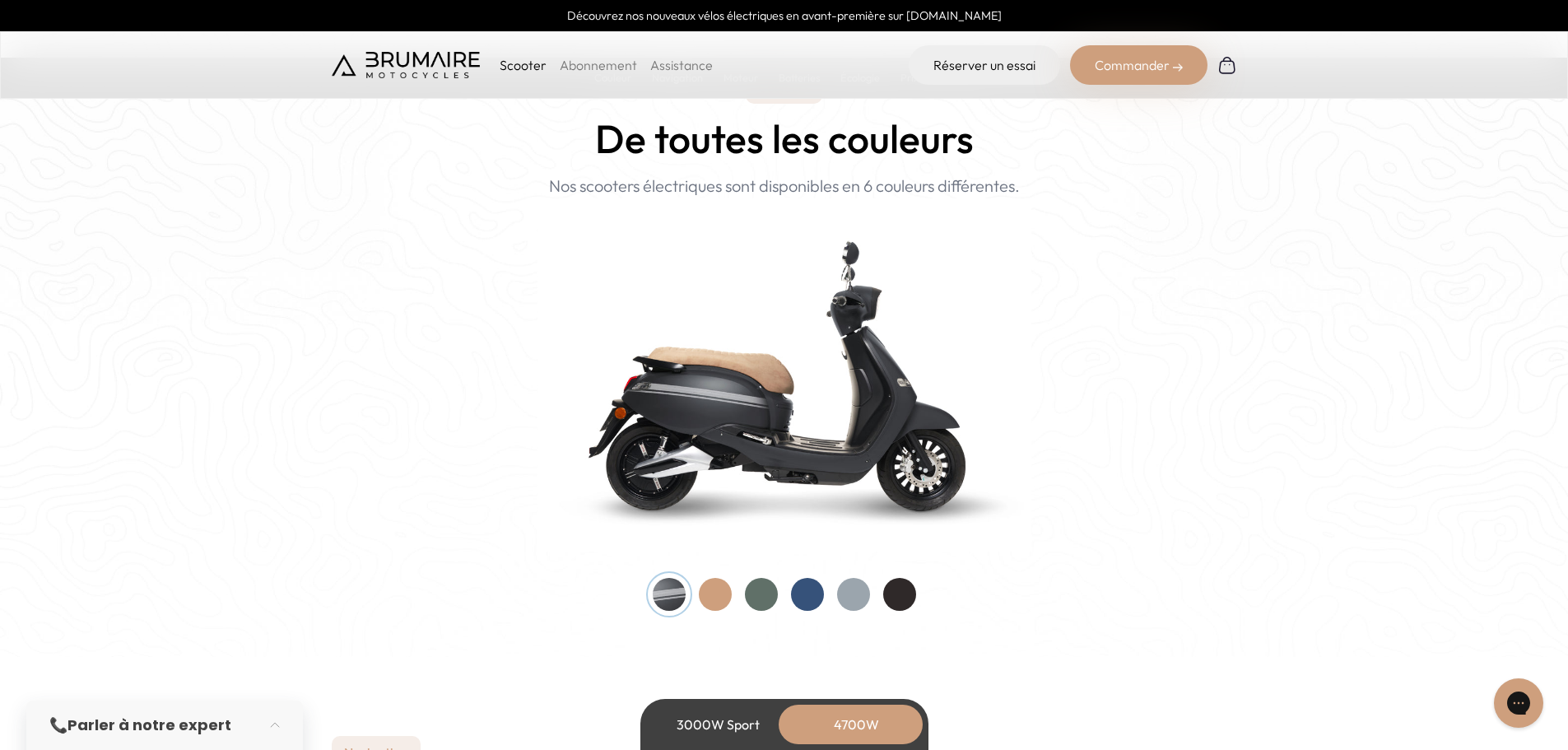
click at [712, 599] on div at bounding box center [715, 595] width 33 height 33
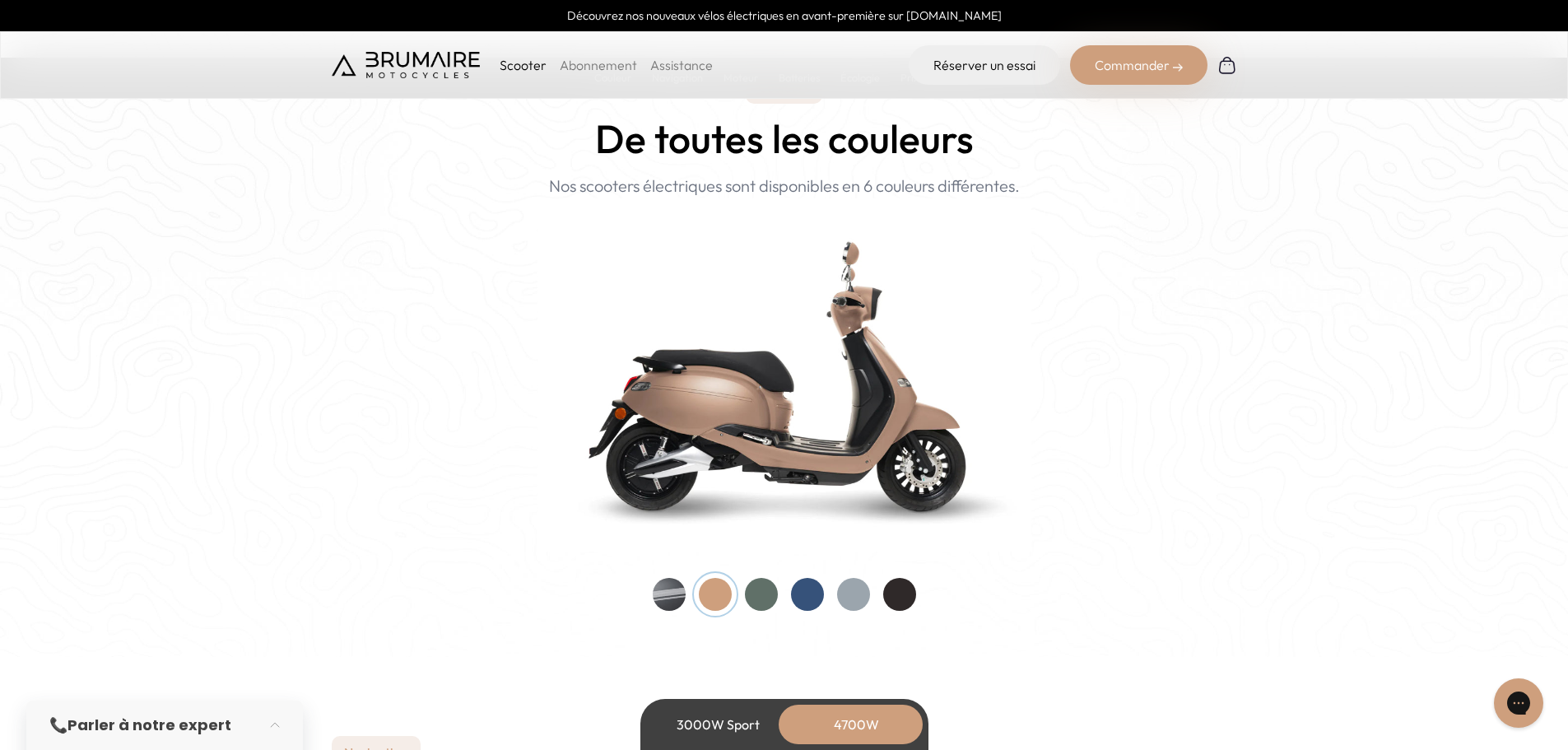
click at [757, 595] on div at bounding box center [762, 595] width 33 height 33
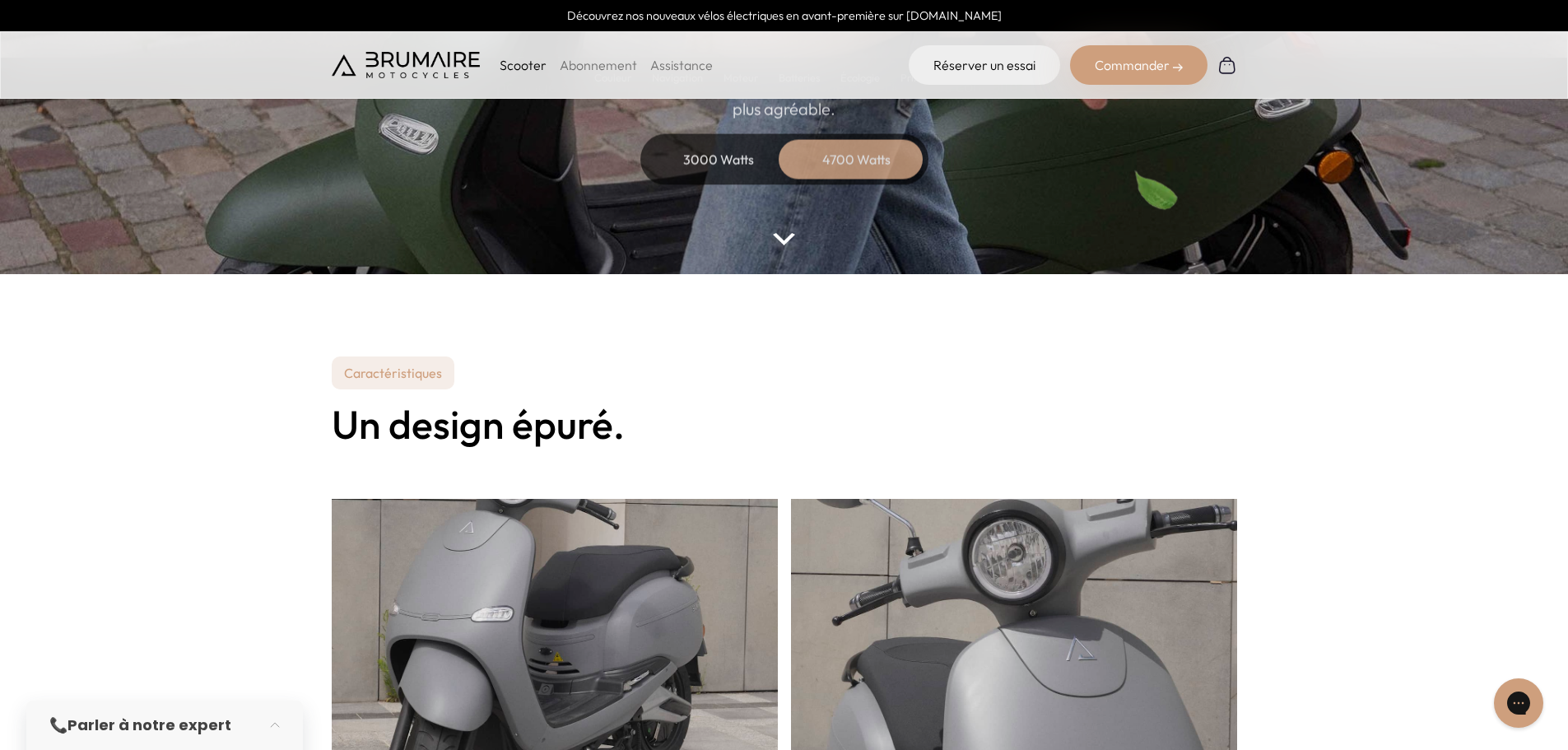
scroll to position [0, 0]
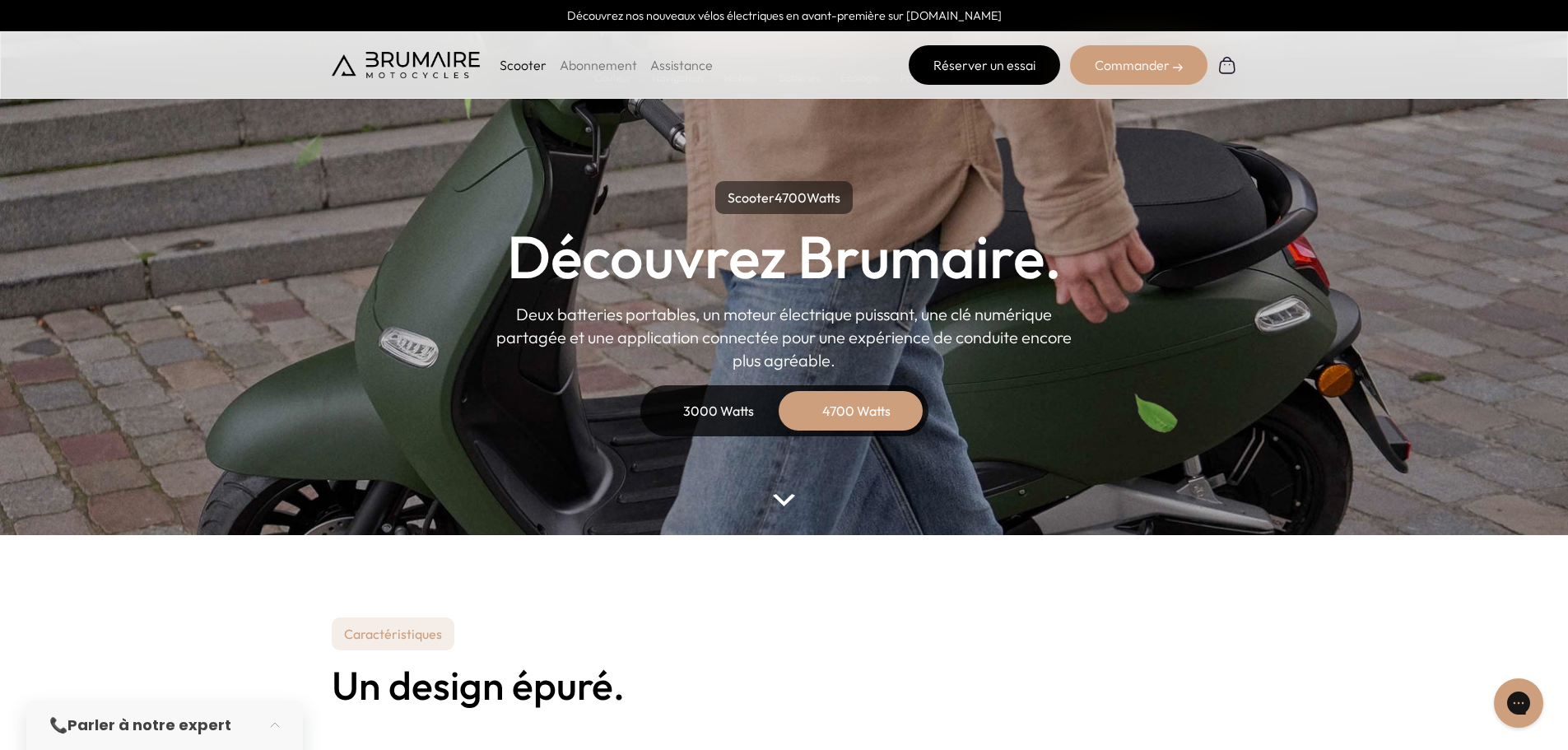
click at [1001, 56] on link "Réserver un essai" at bounding box center [984, 65] width 152 height 40
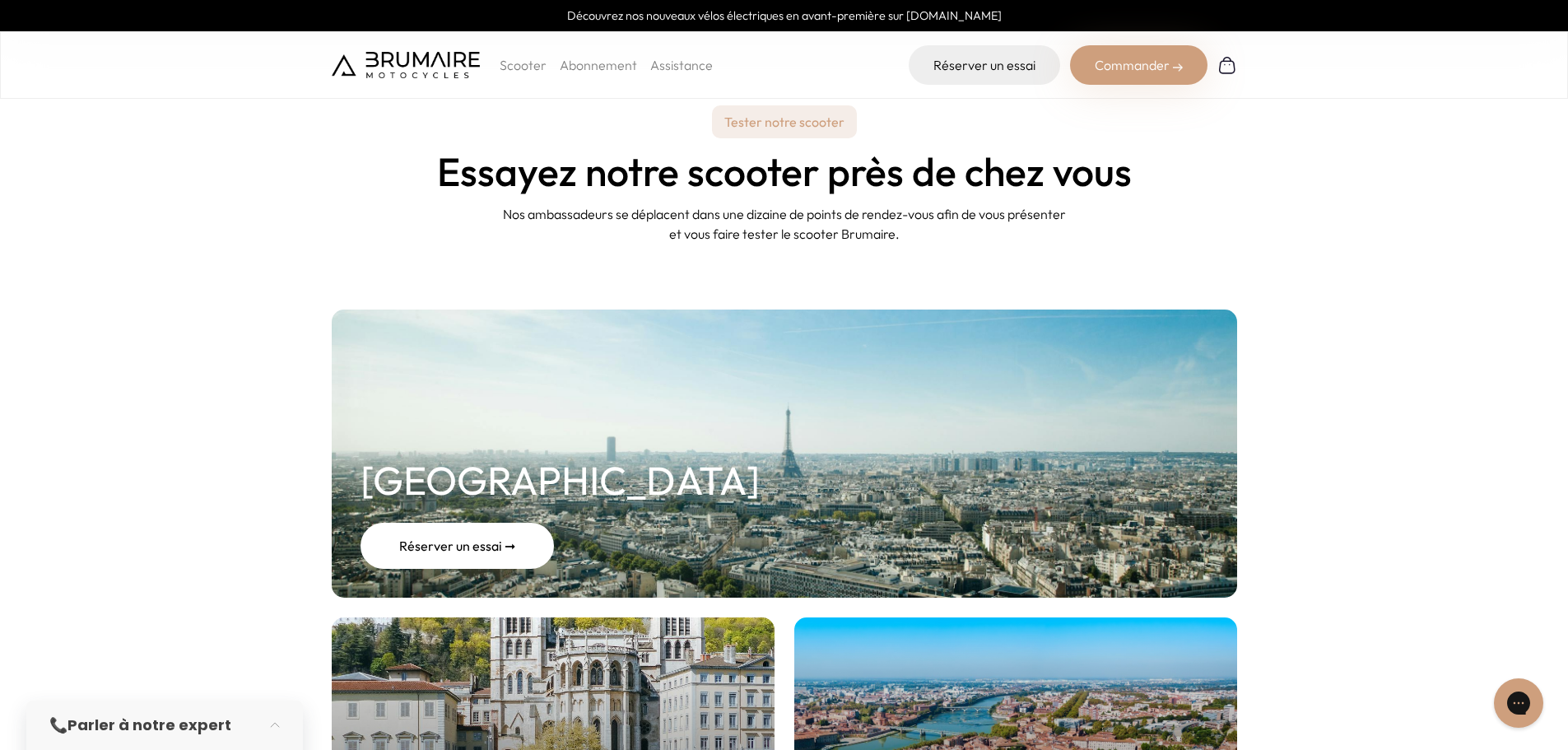
click at [463, 539] on div "Réserver un essai ➞" at bounding box center [457, 545] width 194 height 46
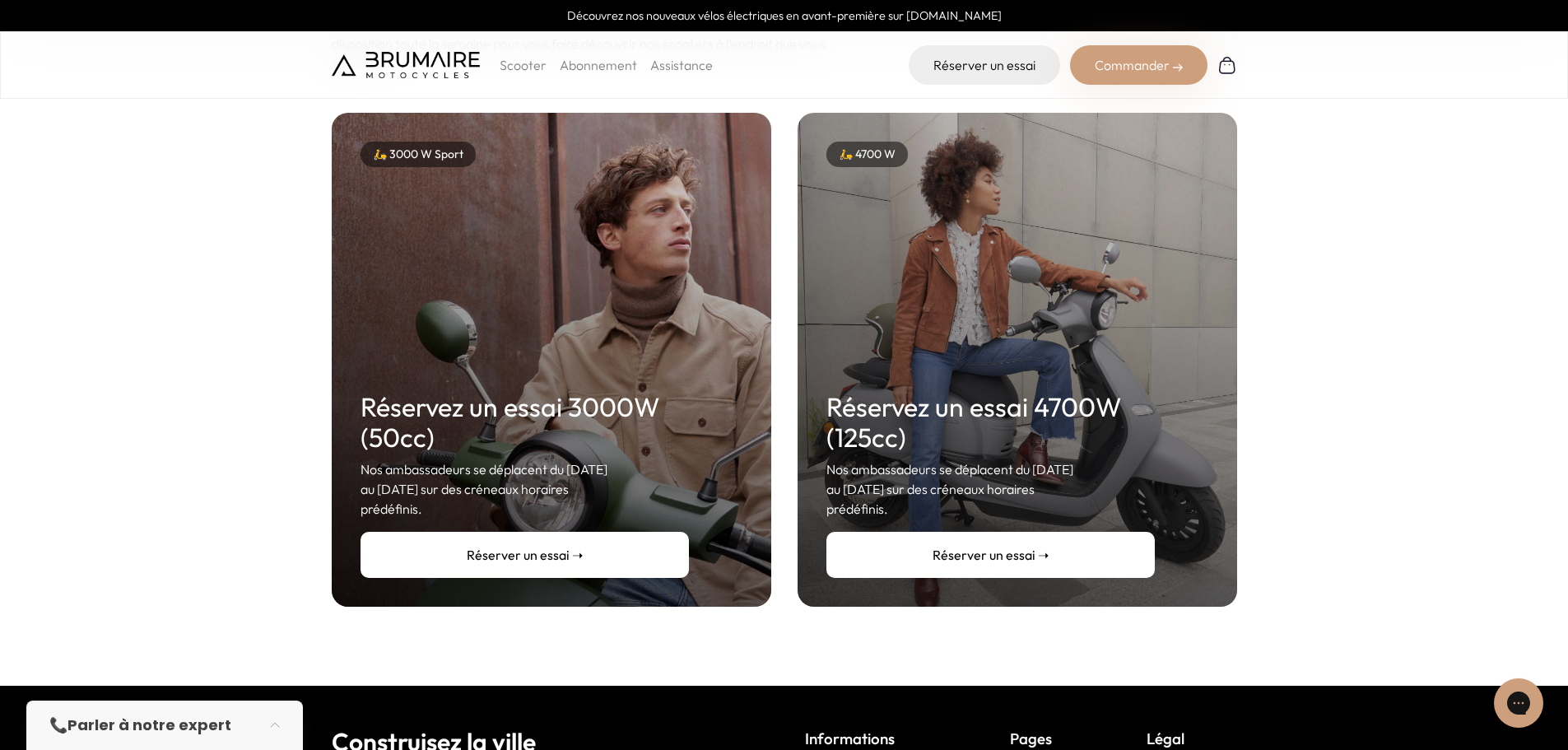
scroll to position [165, 0]
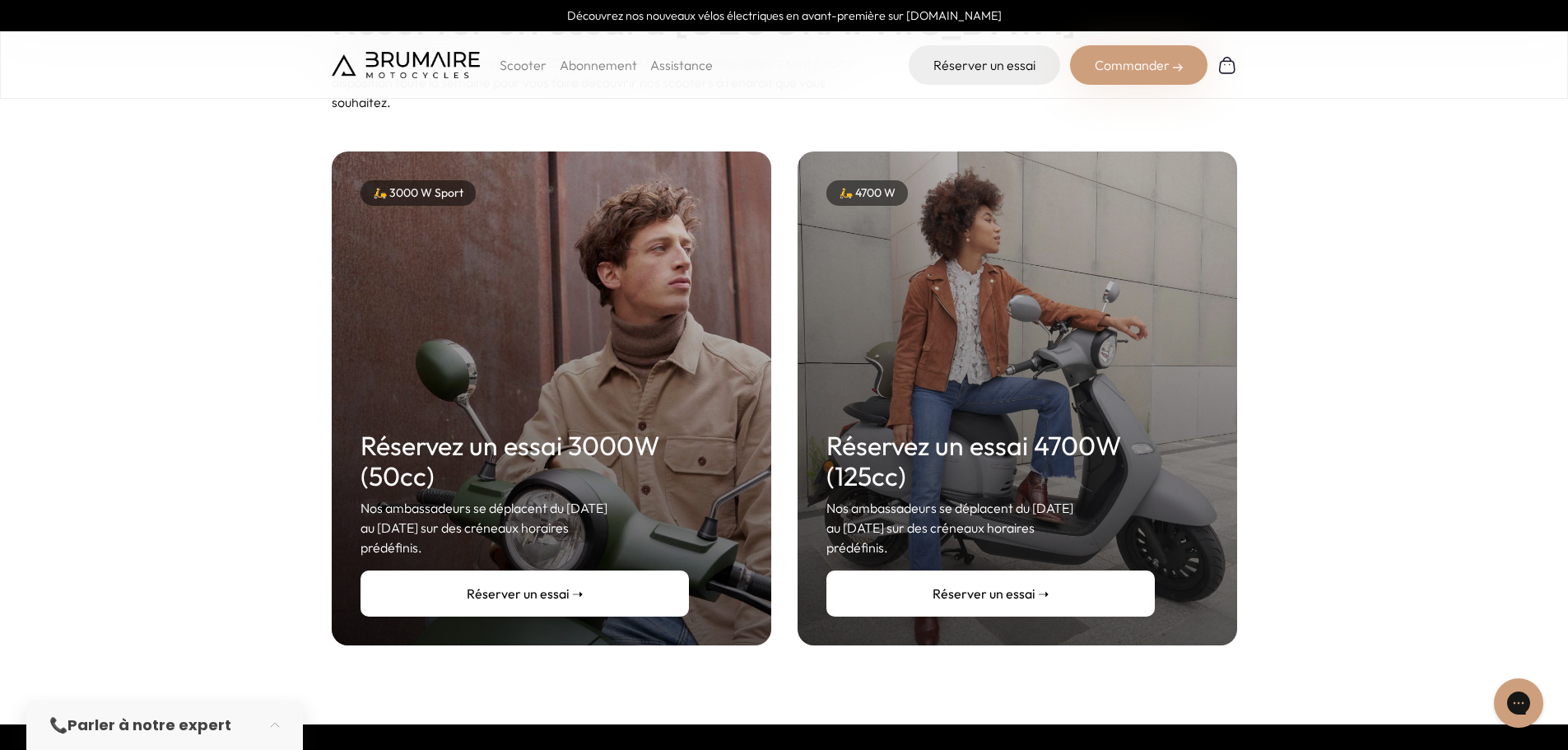
click at [1029, 570] on link "Réserver un essai ➝" at bounding box center [990, 593] width 329 height 46
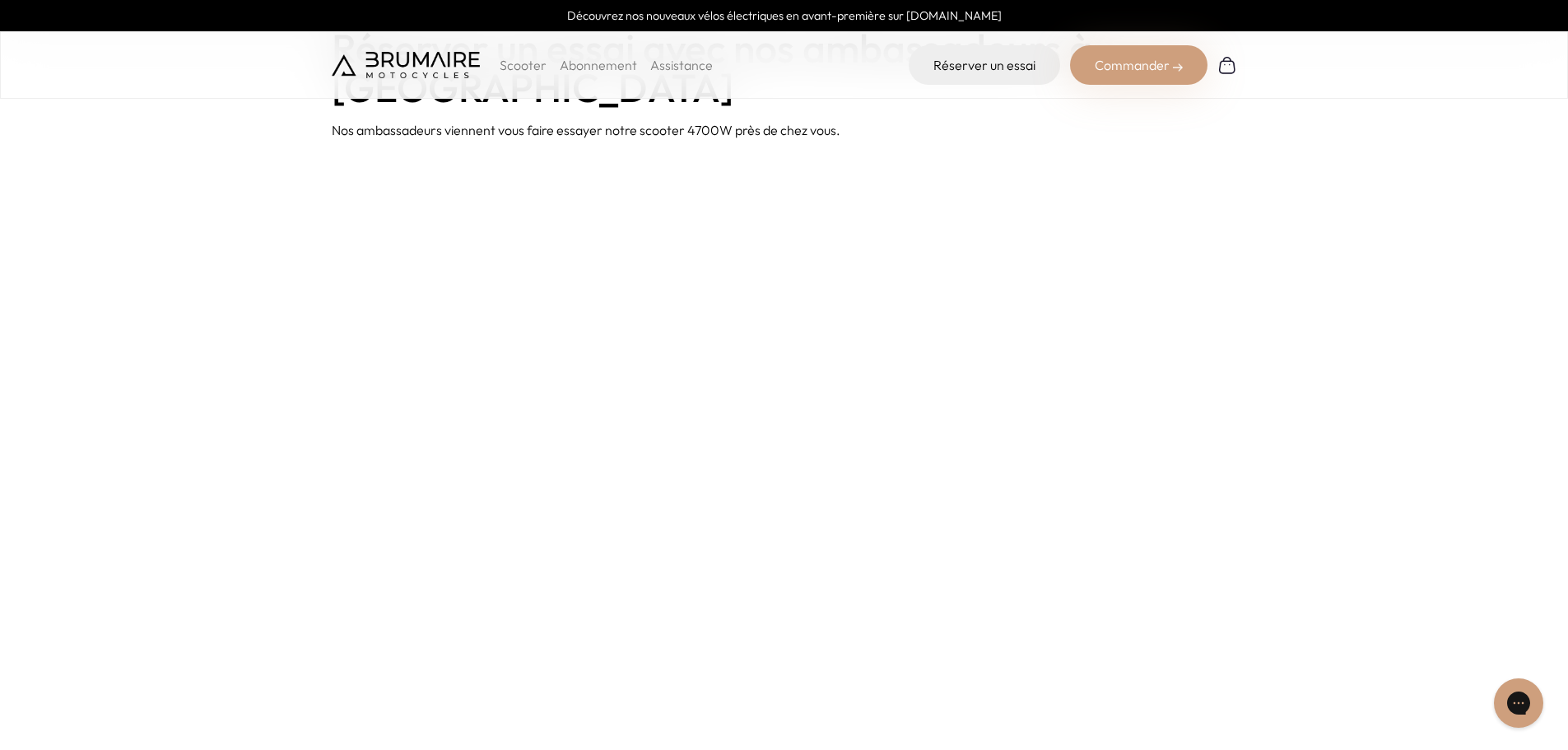
scroll to position [165, 0]
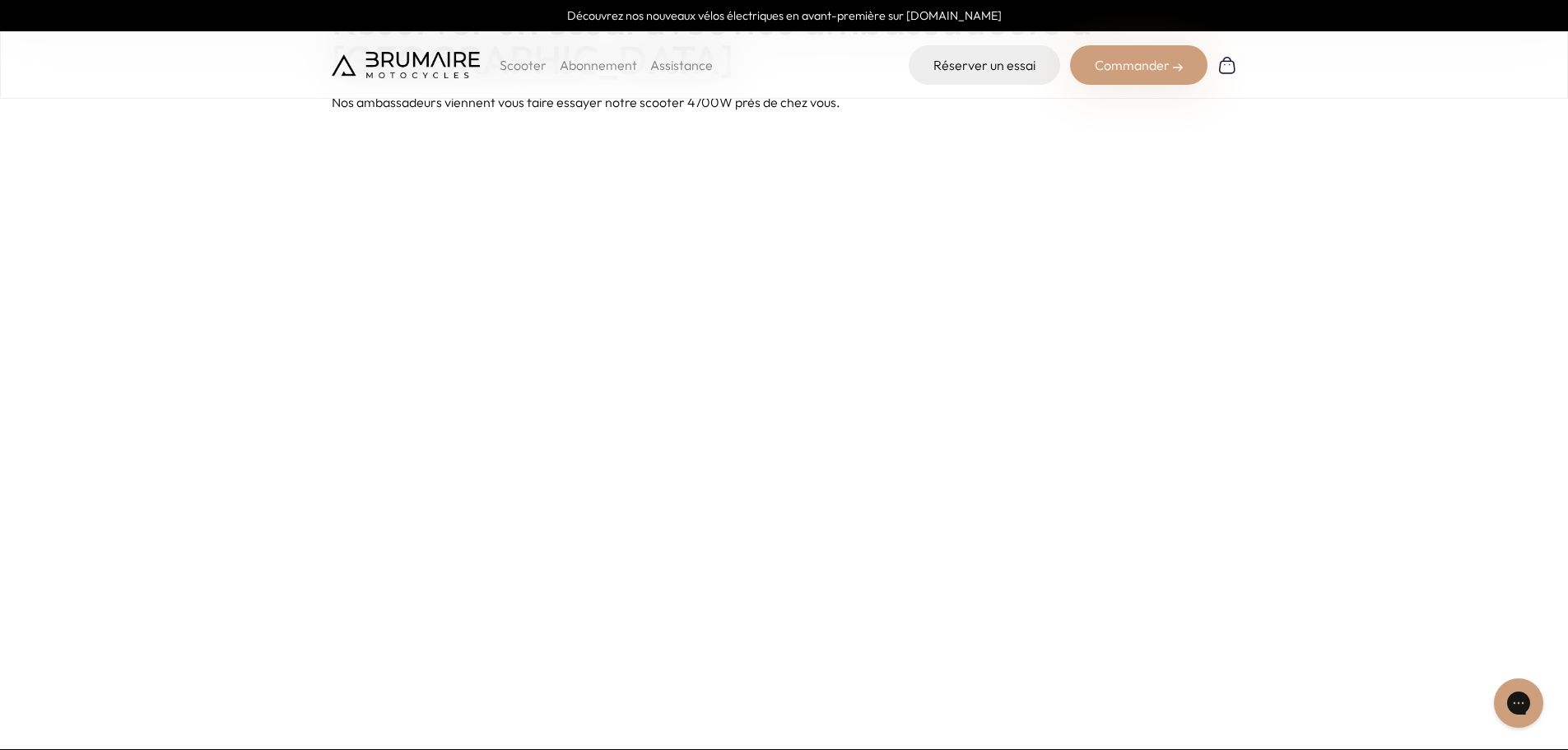
click at [507, 56] on p "Scooter" at bounding box center [523, 65] width 47 height 20
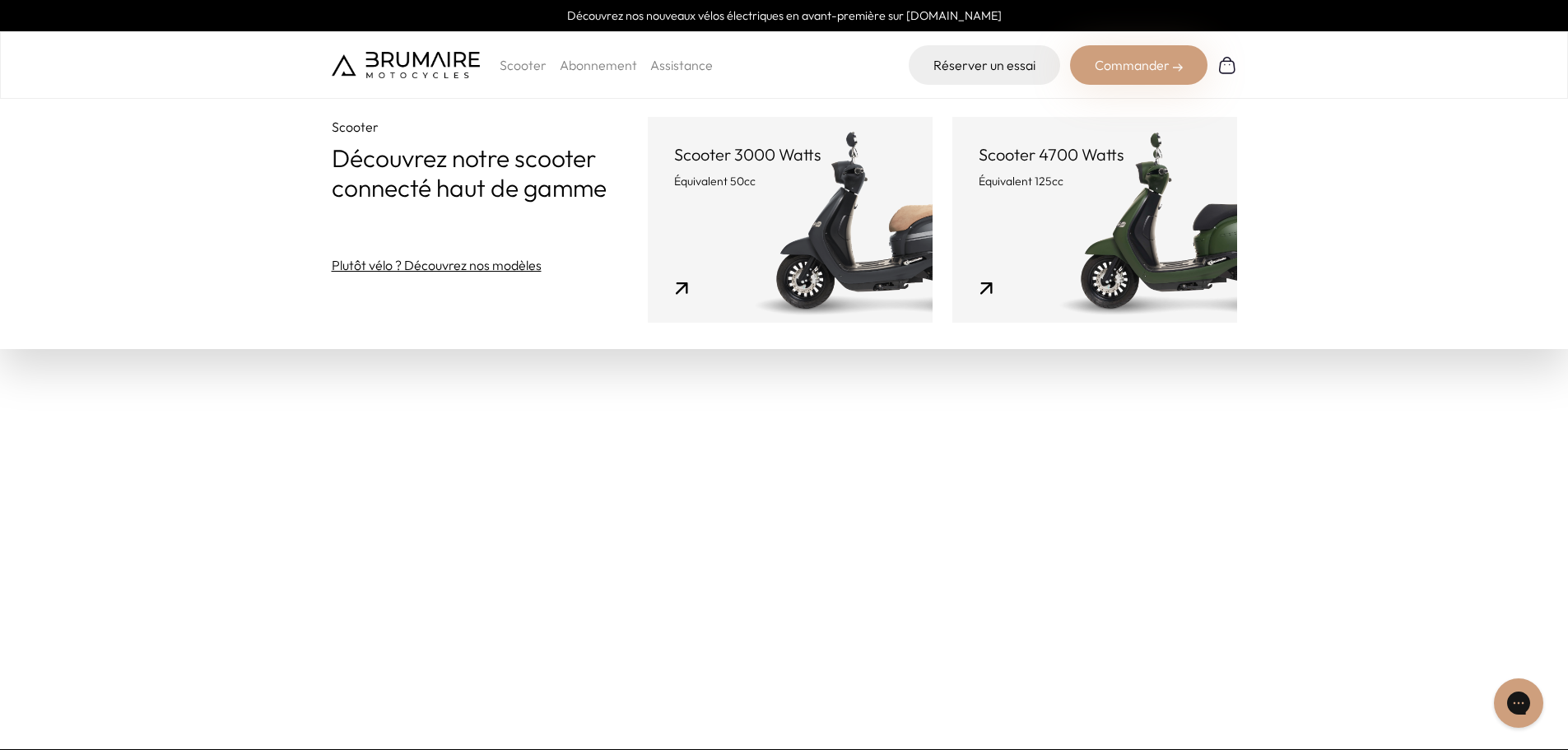
click at [1108, 216] on link "Scooter 4700 Watts Équivalent 125cc" at bounding box center [1095, 220] width 285 height 206
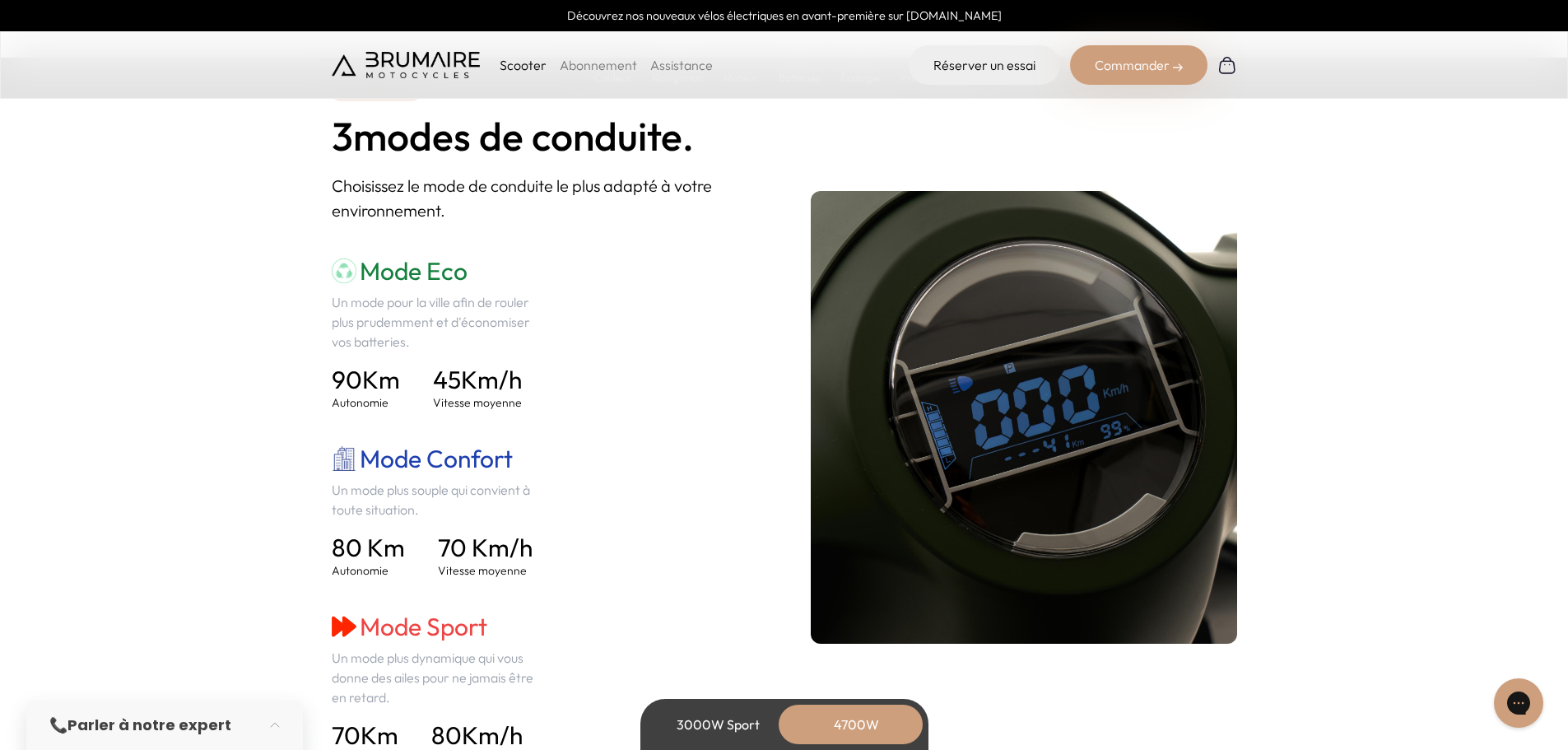
scroll to position [2470, 0]
